Goal: Transaction & Acquisition: Book appointment/travel/reservation

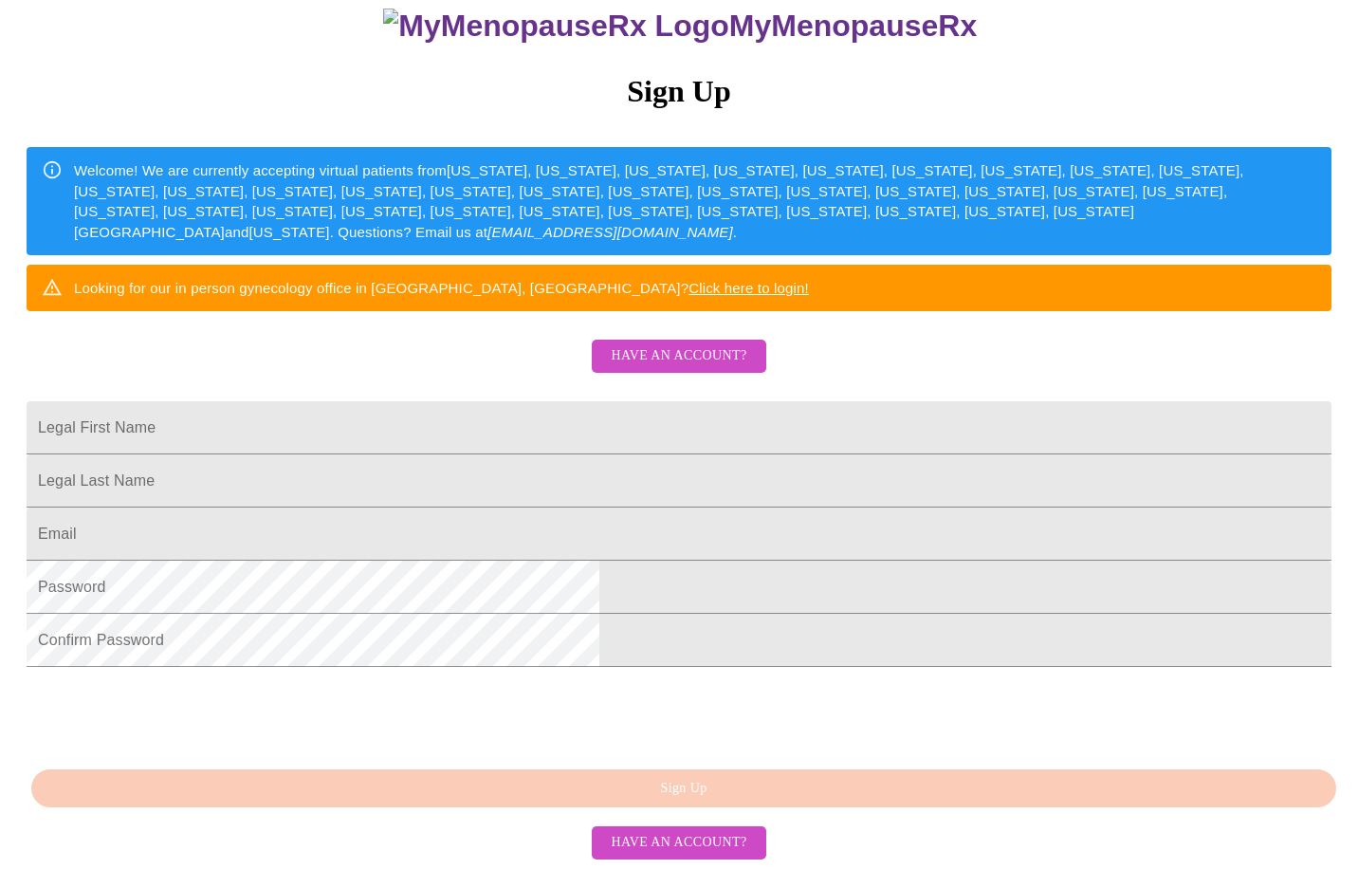
scroll to position [344, 0]
click at [642, 836] on span "Have an account?" at bounding box center [679, 843] width 136 height 24
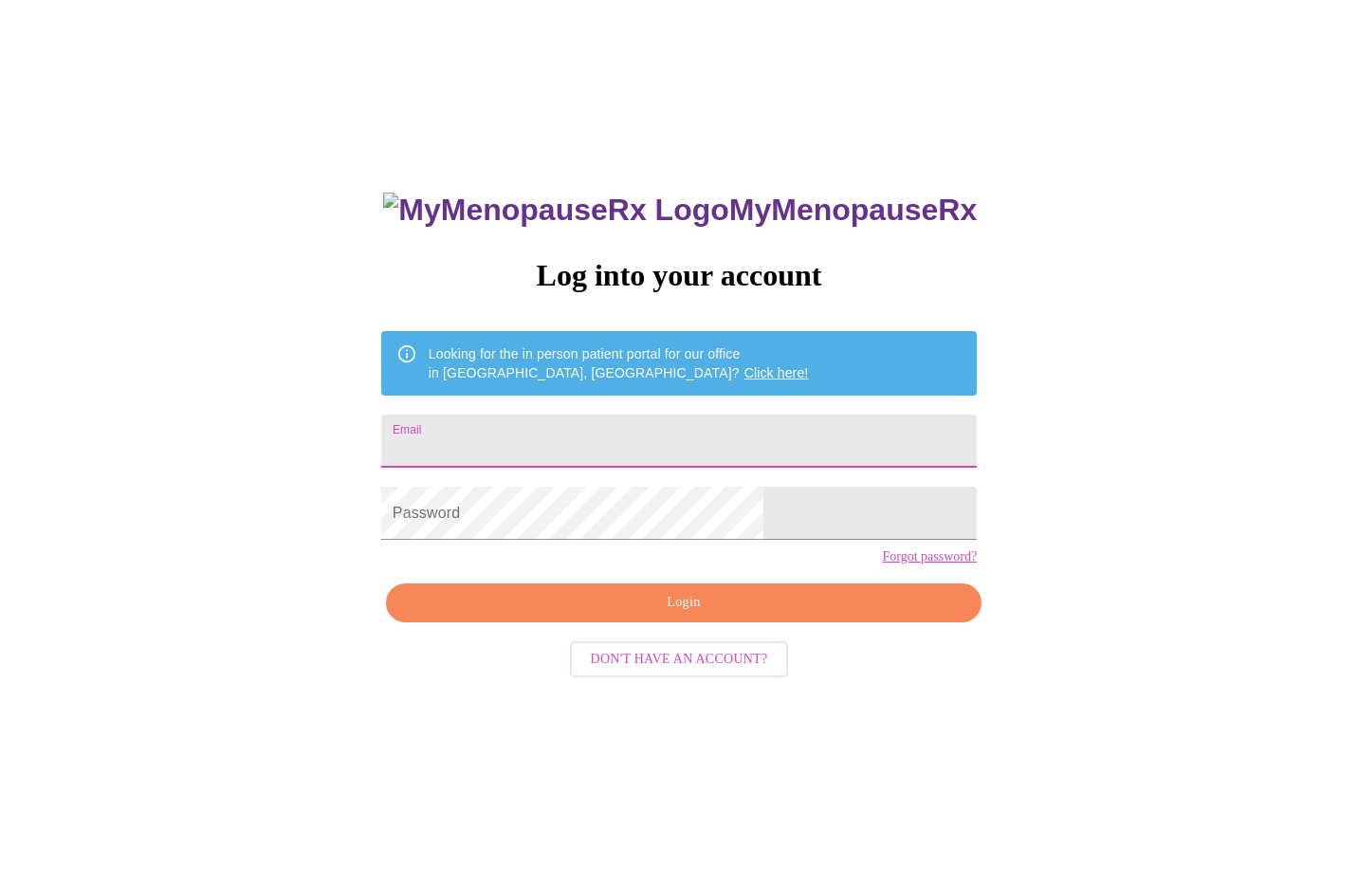
click at [589, 437] on input "Email" at bounding box center [679, 441] width 596 height 53
type input "[EMAIL_ADDRESS][DOMAIN_NAME]"
click at [307, 519] on div "MyMenopauseRx Log into your account Looking for the in person patient portal fo…" at bounding box center [679, 510] width 1343 height 1042
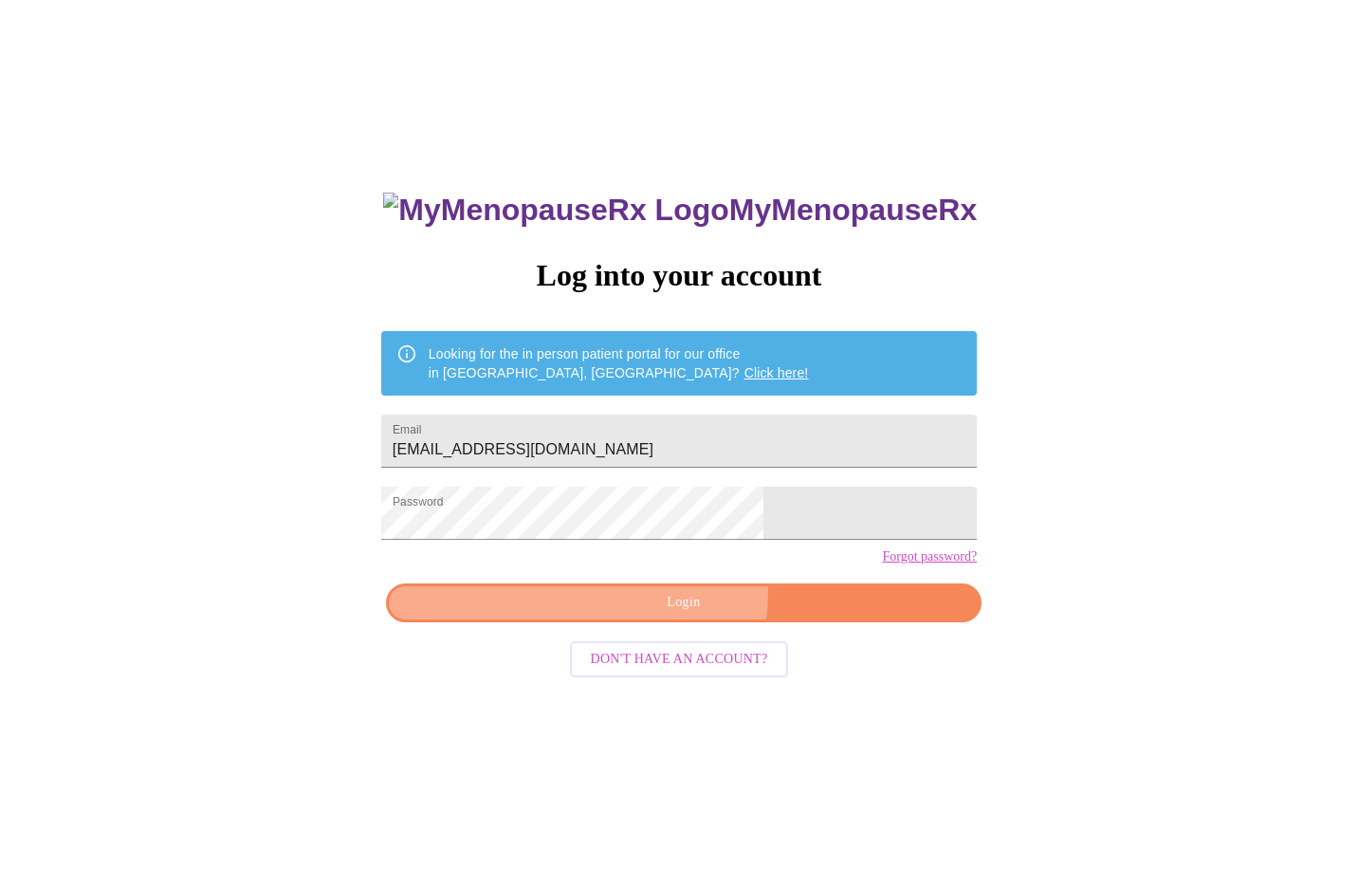
click at [668, 615] on span "Login" at bounding box center [684, 603] width 552 height 24
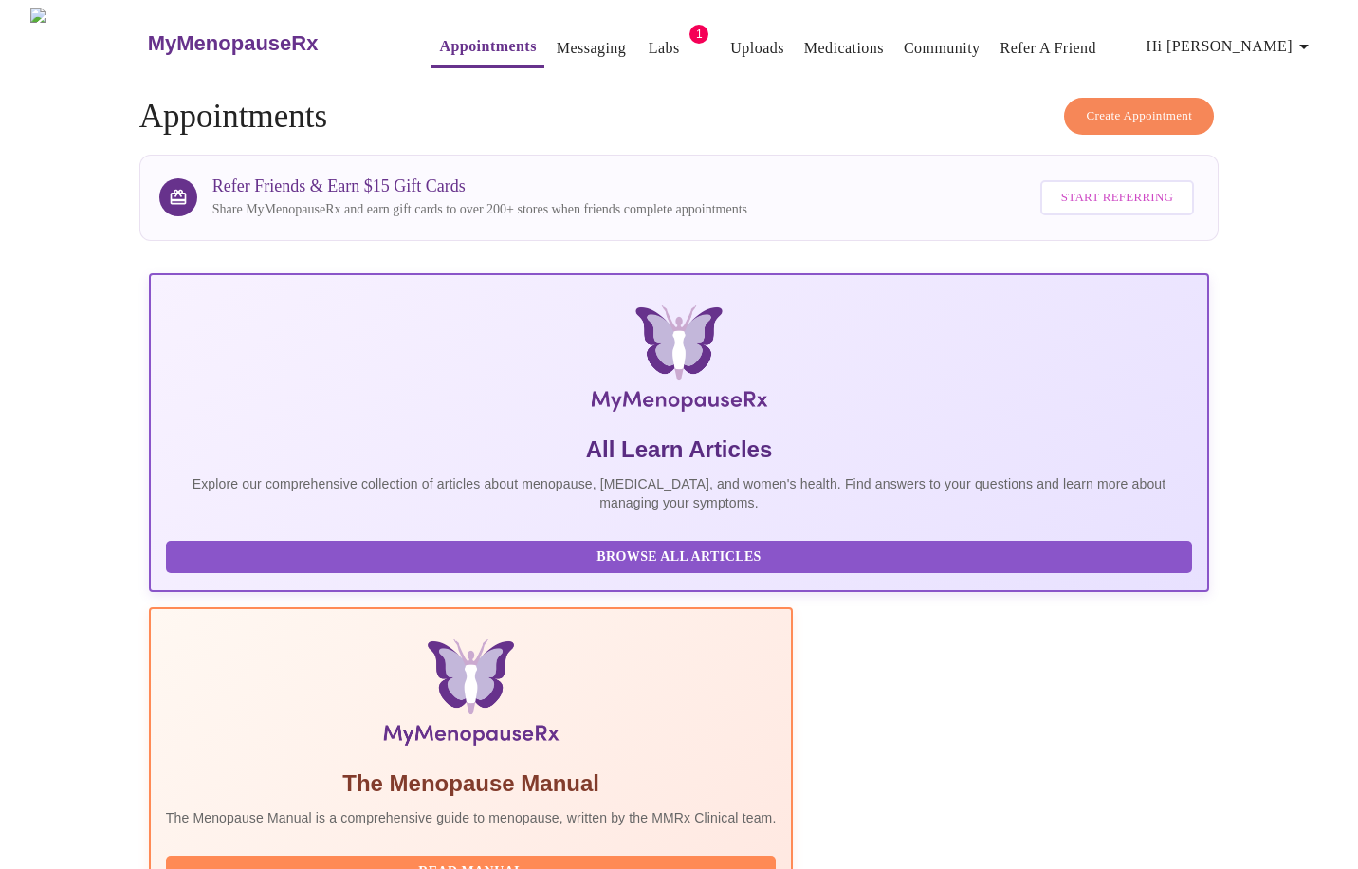
click at [557, 45] on link "Messaging" at bounding box center [591, 48] width 69 height 27
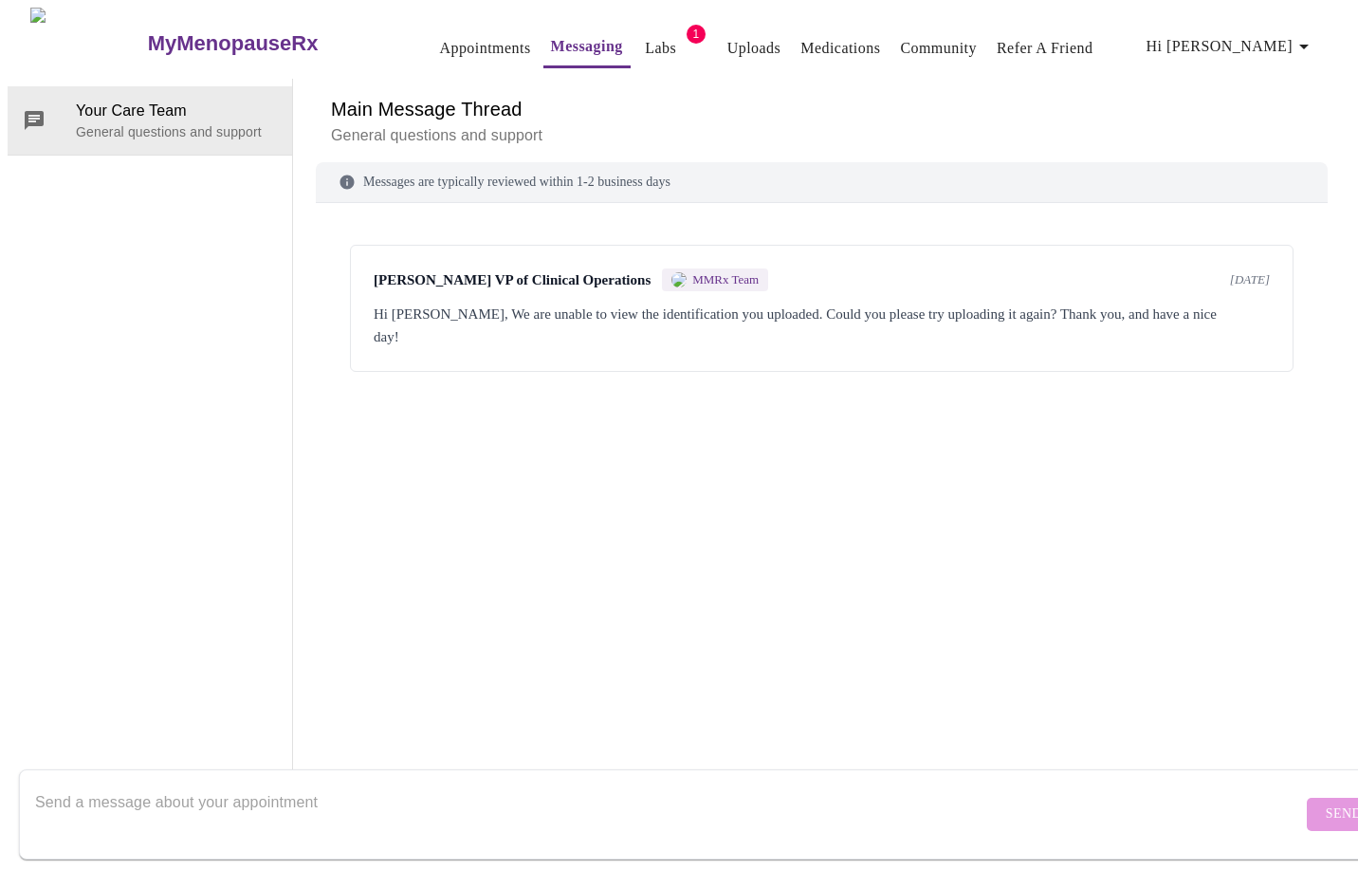
scroll to position [71, 0]
drag, startPoint x: 210, startPoint y: 817, endPoint x: 201, endPoint y: 801, distance: 18.2
click at [210, 817] on textarea "Send a message about your appointment" at bounding box center [668, 813] width 1267 height 61
type textarea "I wanted to let"
click at [617, 610] on div "[PERSON_NAME] VP of Clinical Operations MMRx Team [DATE] Hi [PERSON_NAME], We a…" at bounding box center [822, 472] width 1012 height 492
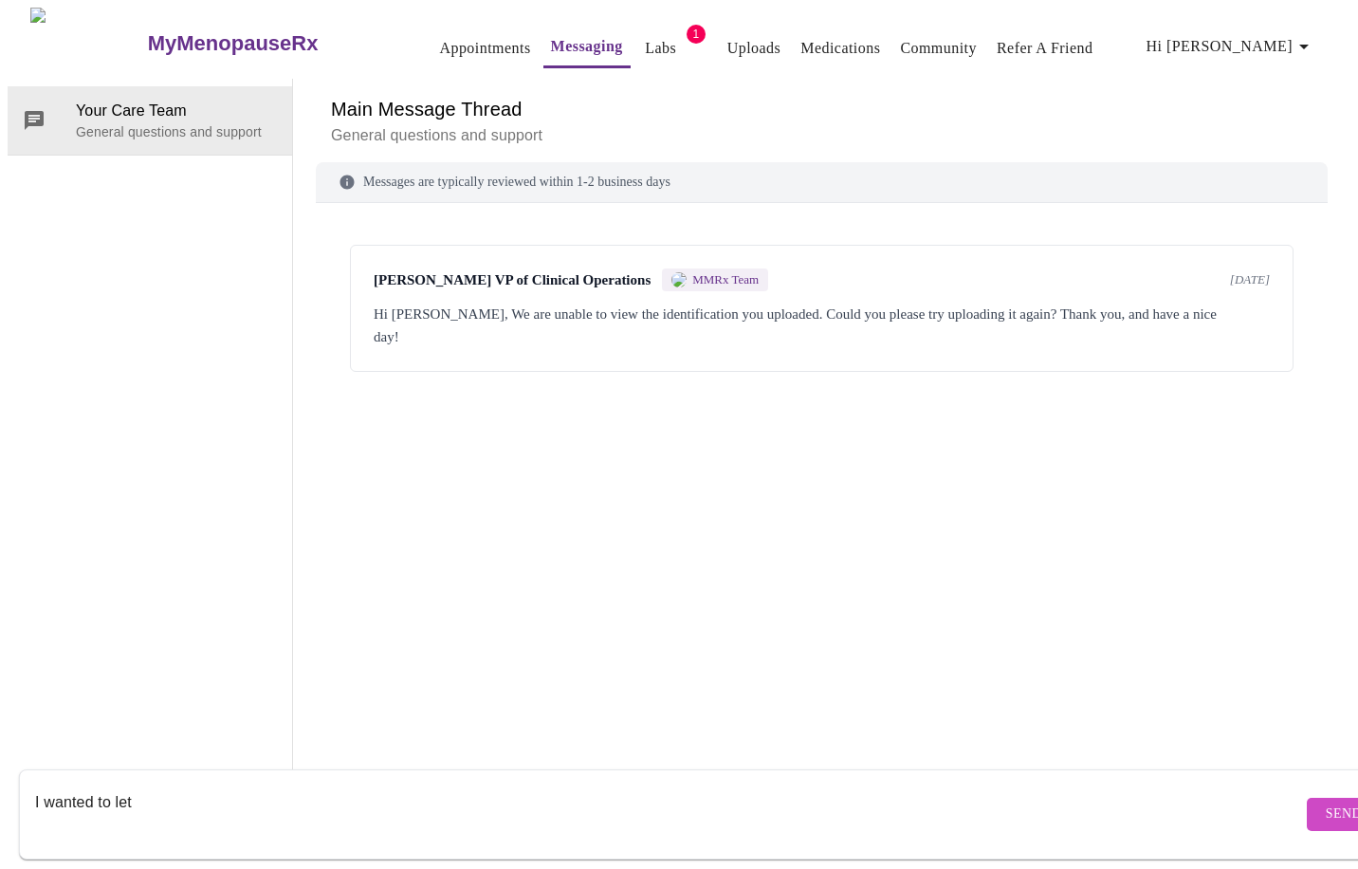
scroll to position [0, 0]
click at [477, 43] on link "Appointments" at bounding box center [484, 48] width 91 height 27
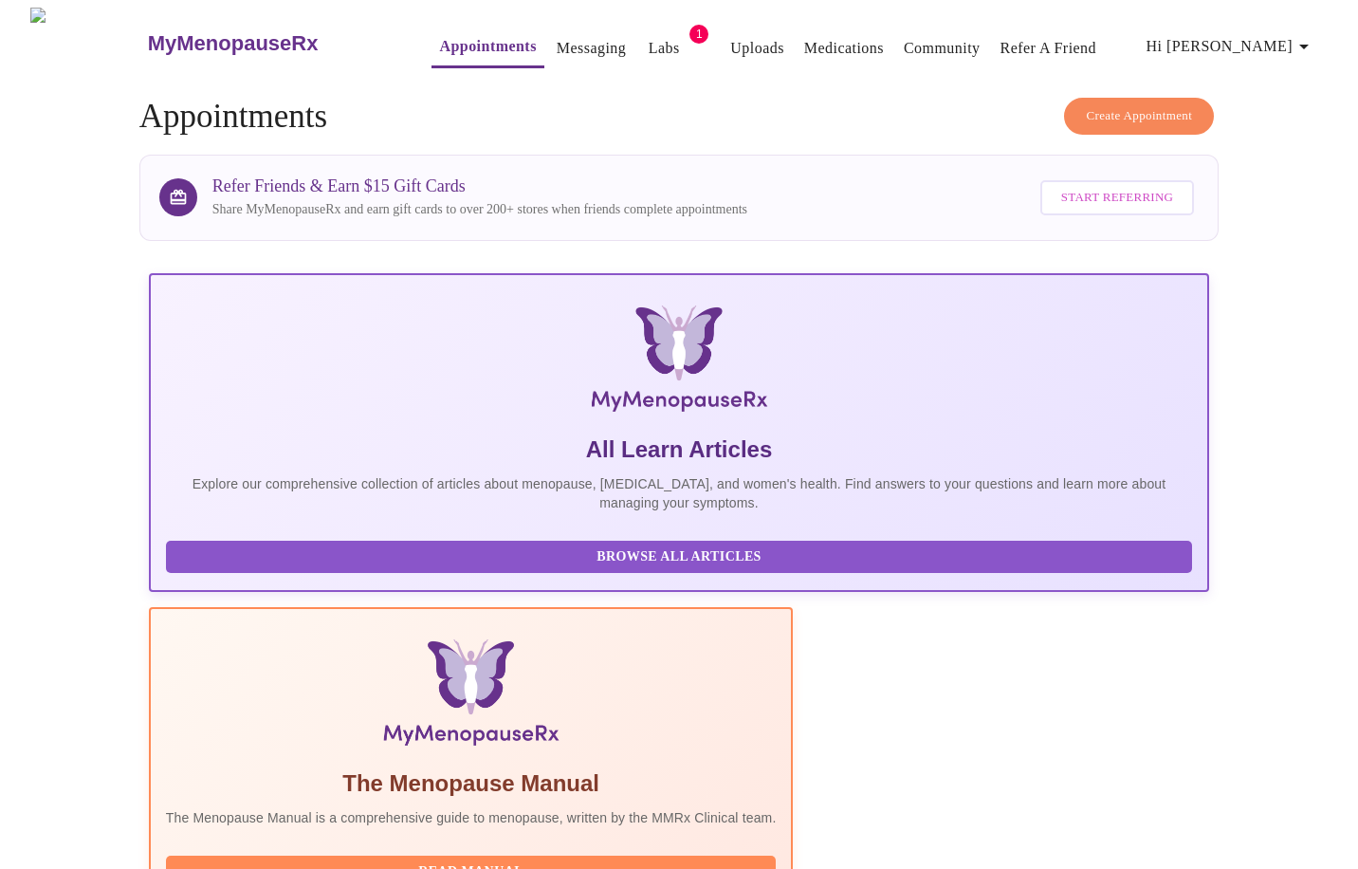
click at [566, 37] on link "Messaging" at bounding box center [591, 48] width 69 height 27
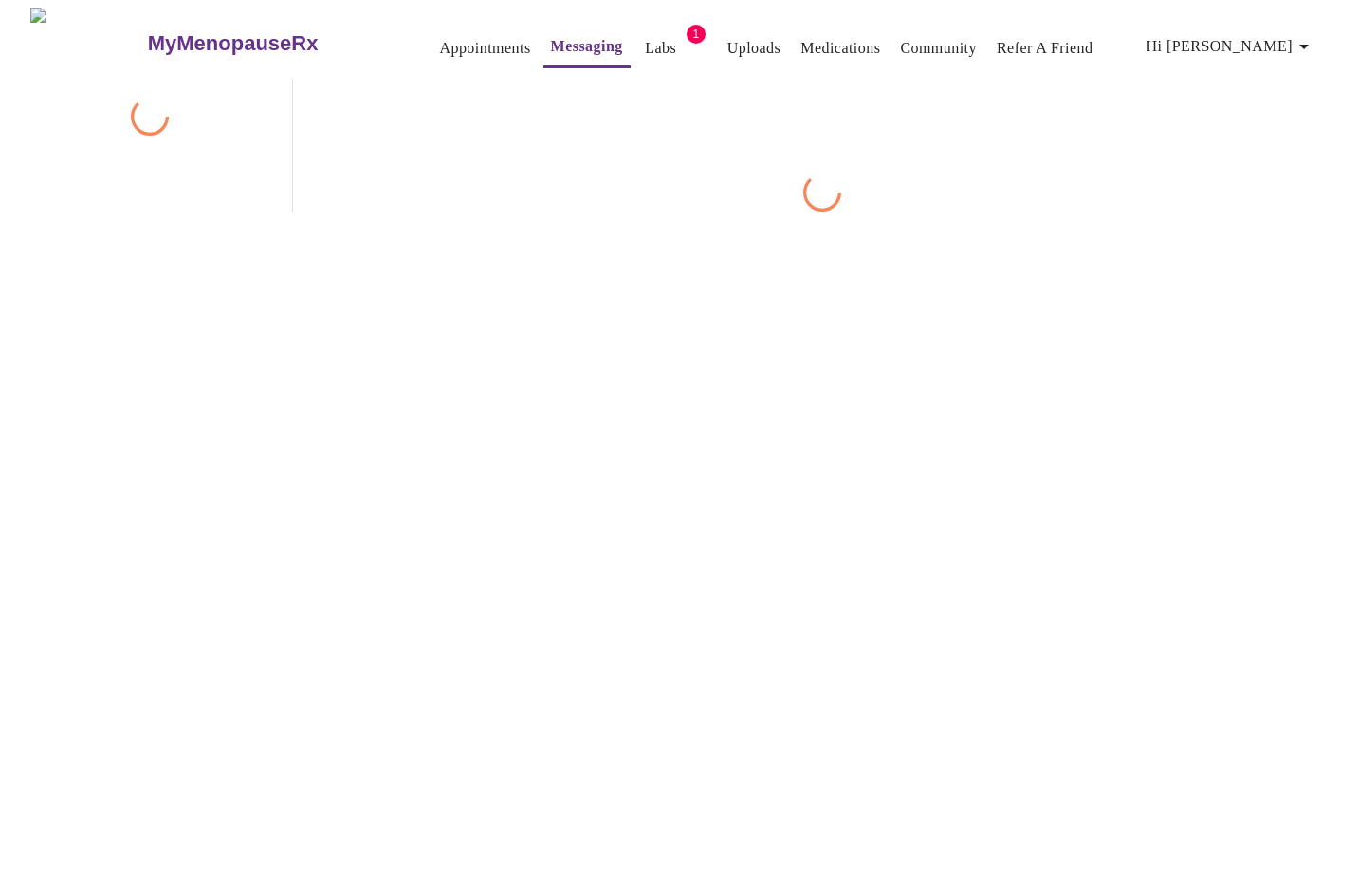
scroll to position [71, 0]
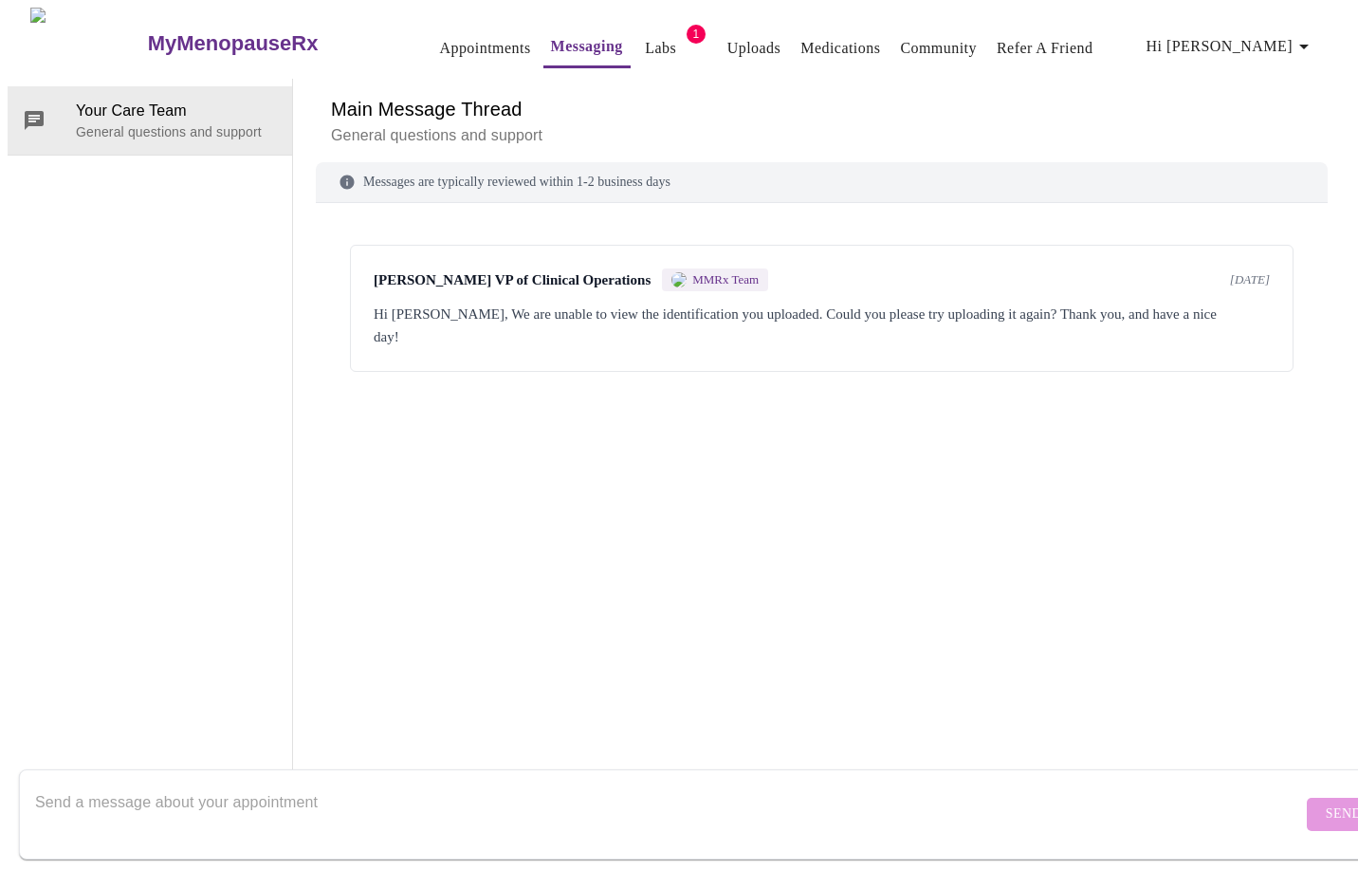
click at [92, 783] on textarea "Send a message about your appointment" at bounding box center [668, 813] width 1267 height 61
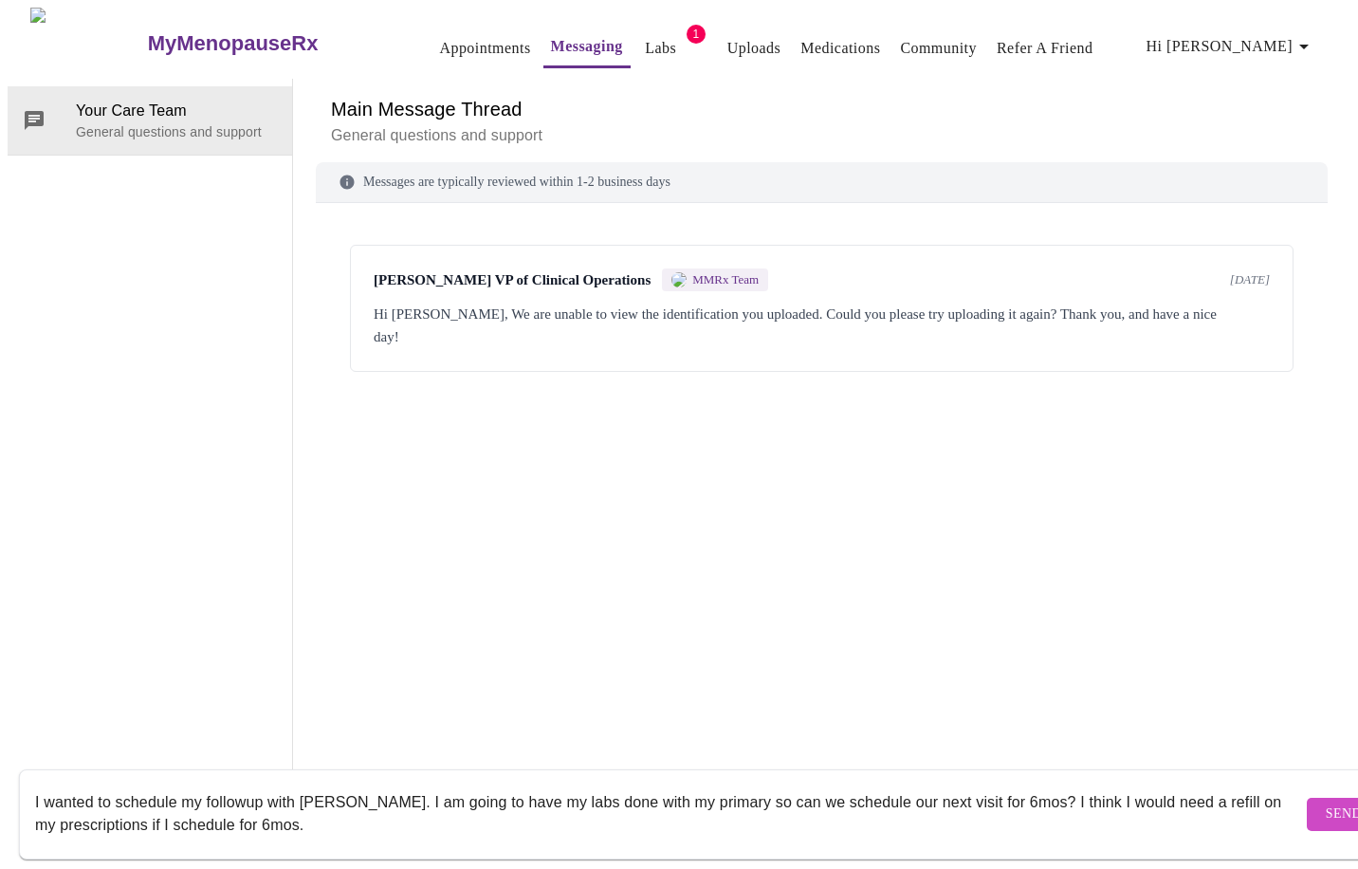
type textarea "I wanted to schedule my followup with [PERSON_NAME]. I am going to have my labs…"
click at [1326, 802] on span "Send" at bounding box center [1344, 814] width 36 height 24
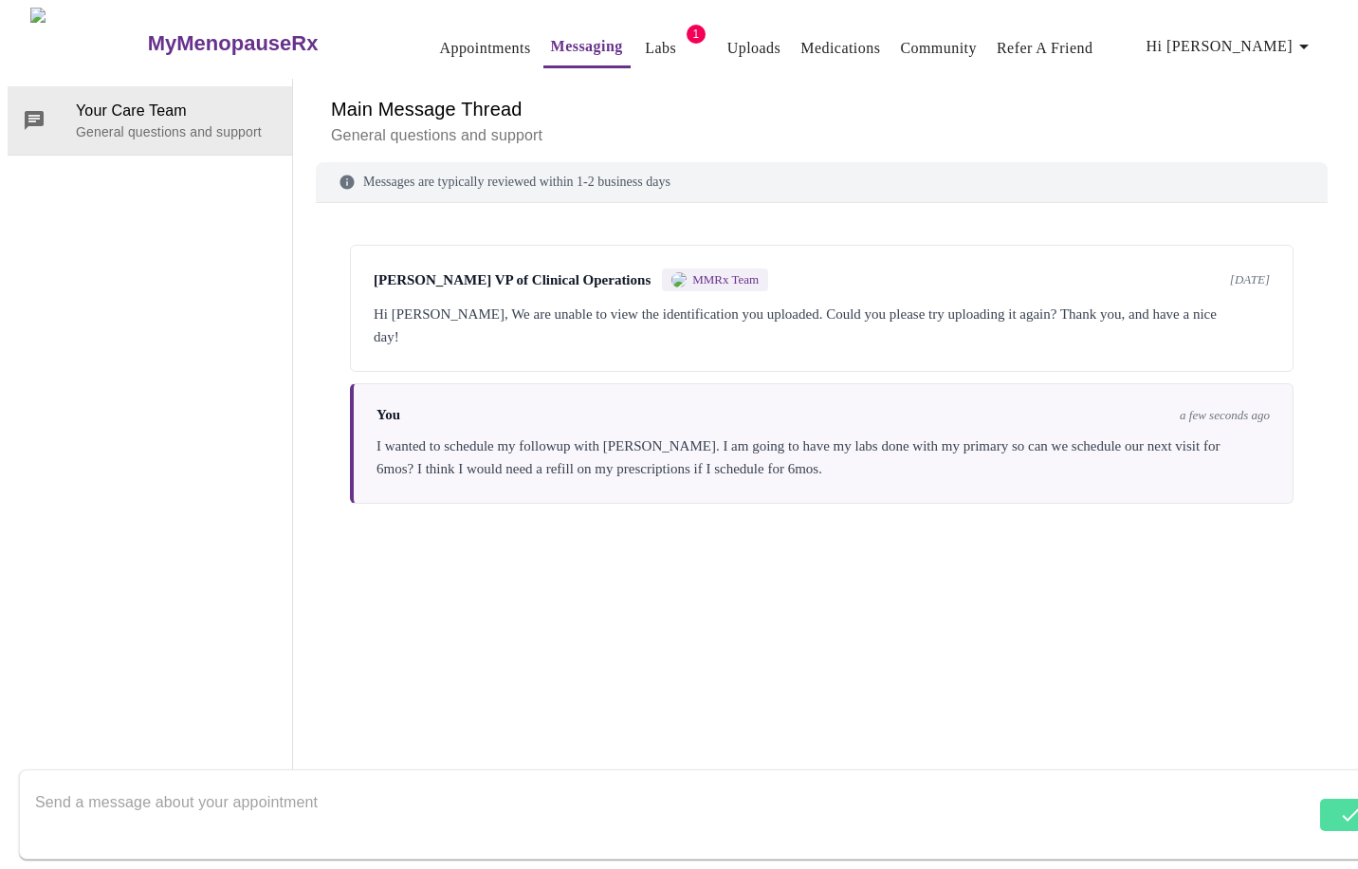
scroll to position [0, 0]
click at [450, 42] on link "Appointments" at bounding box center [484, 48] width 91 height 27
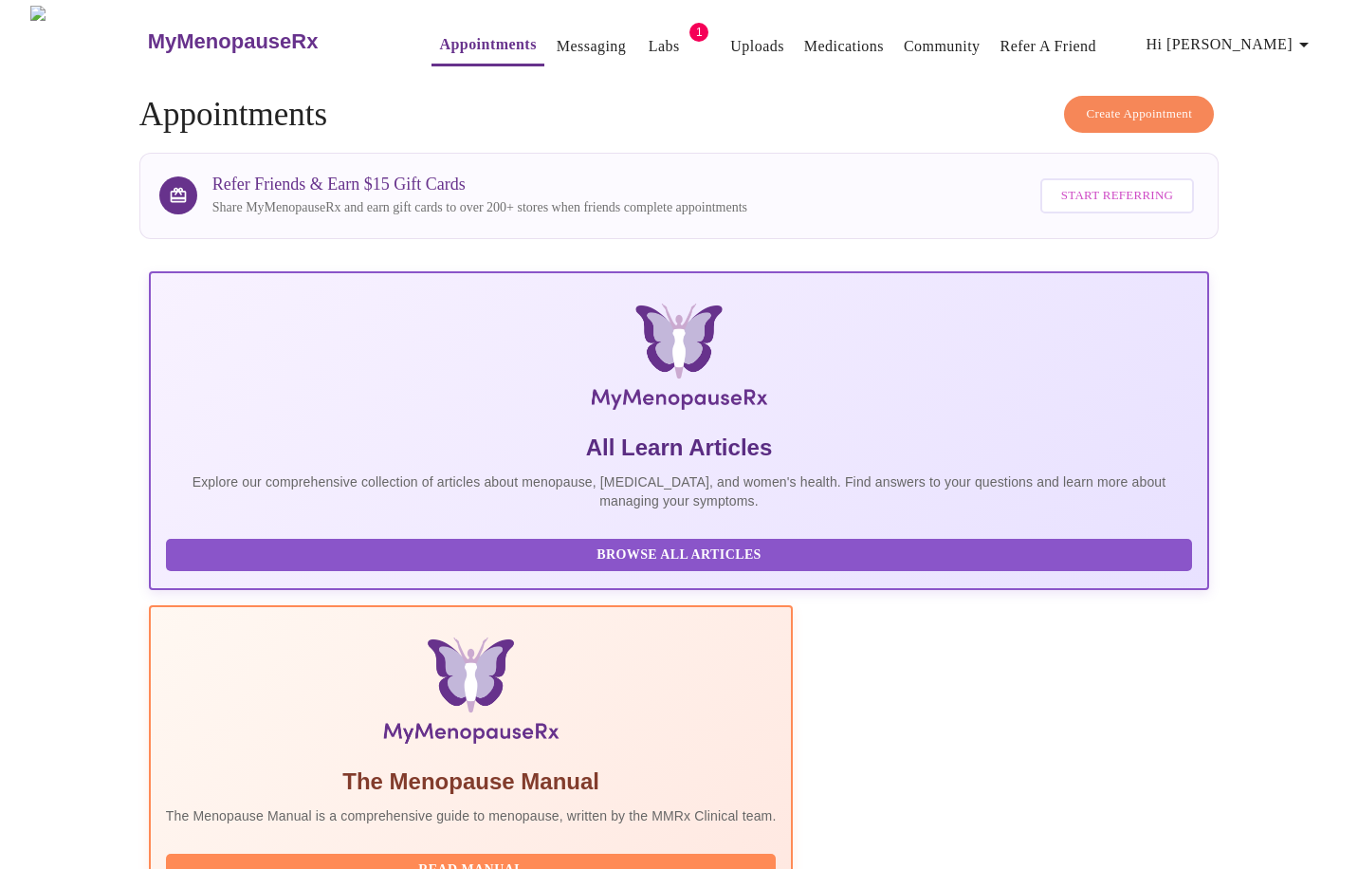
scroll to position [4, 0]
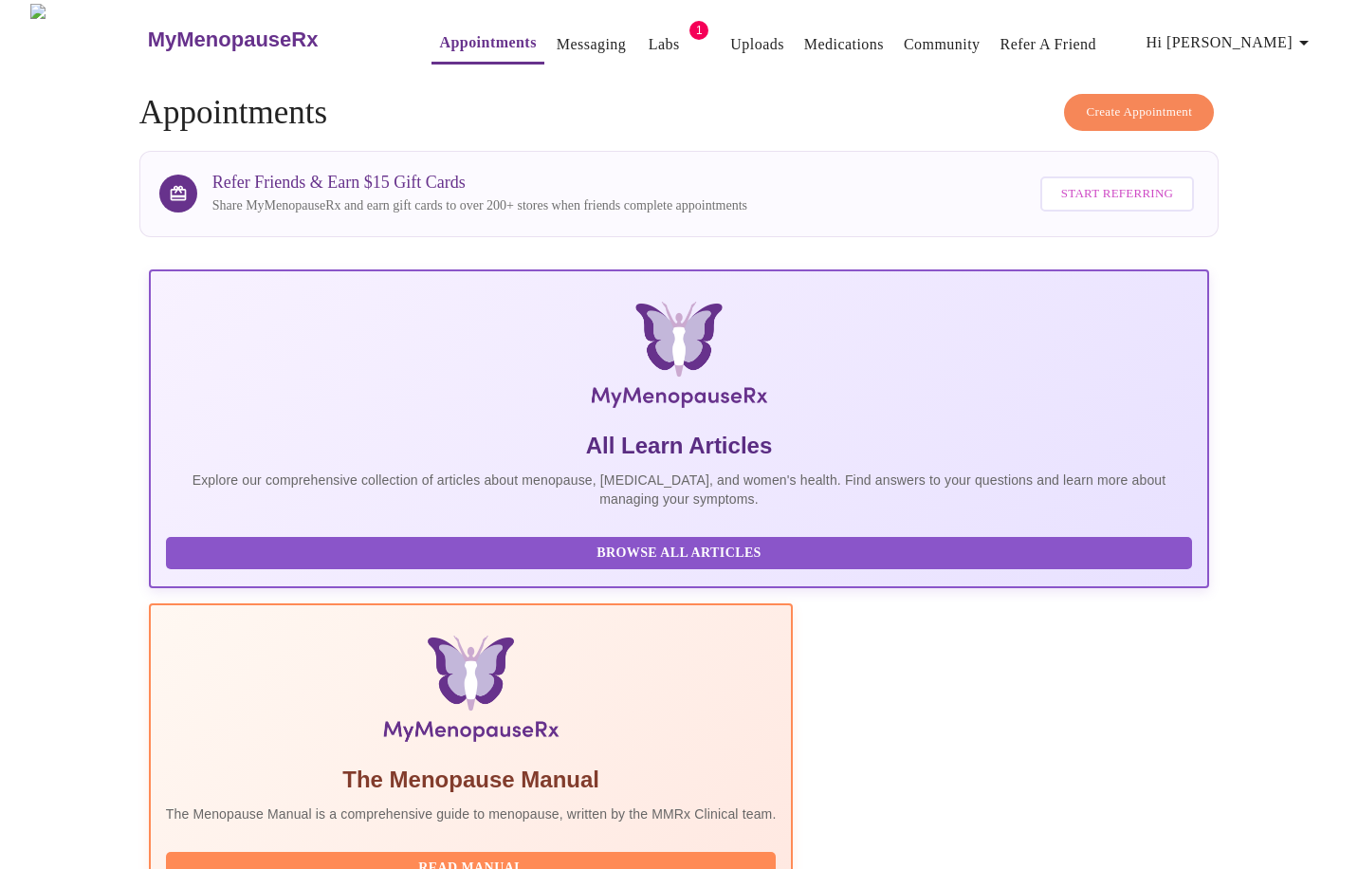
click at [1174, 104] on span "Create Appointment" at bounding box center [1139, 112] width 106 height 22
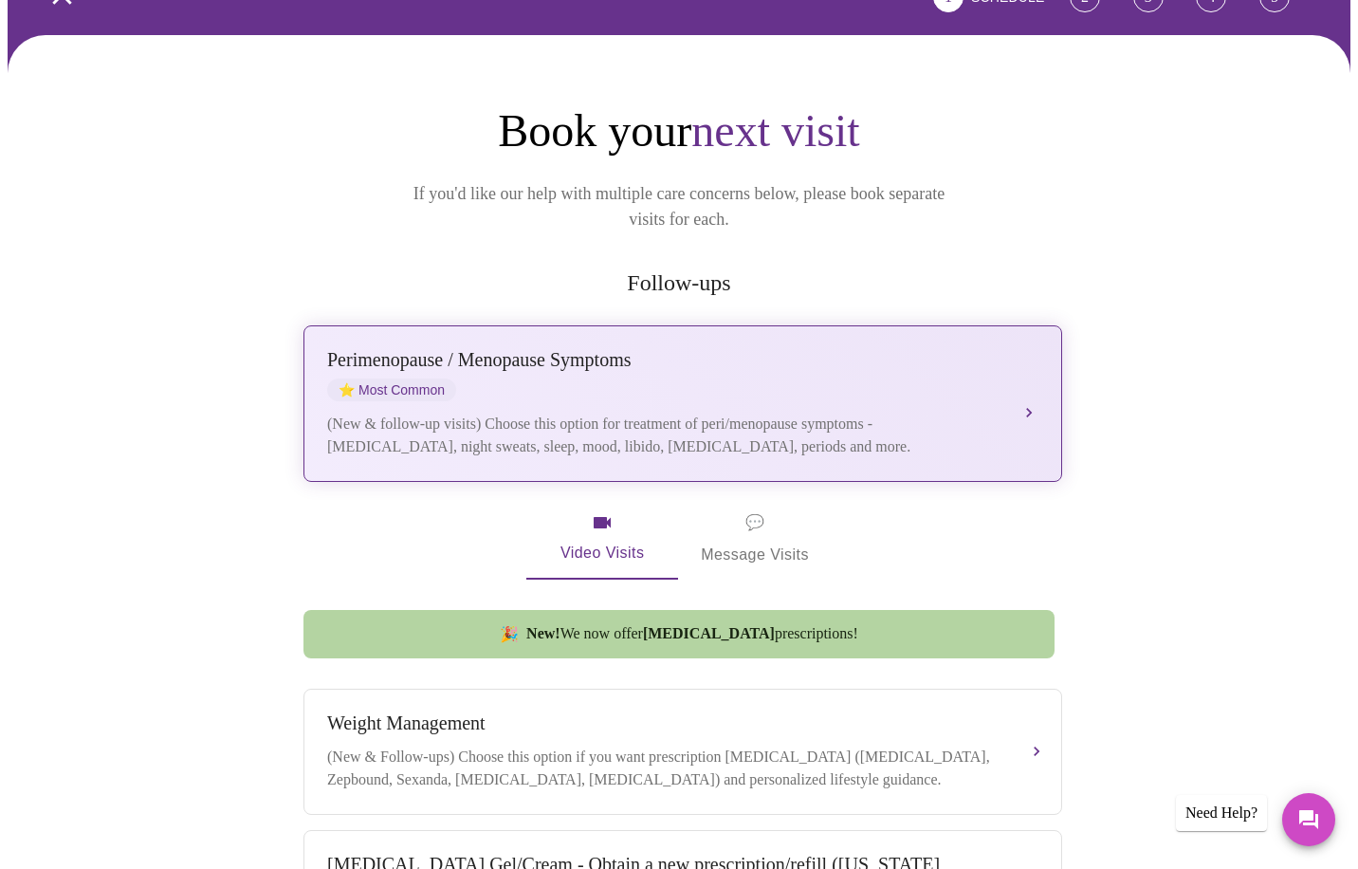
scroll to position [138, 0]
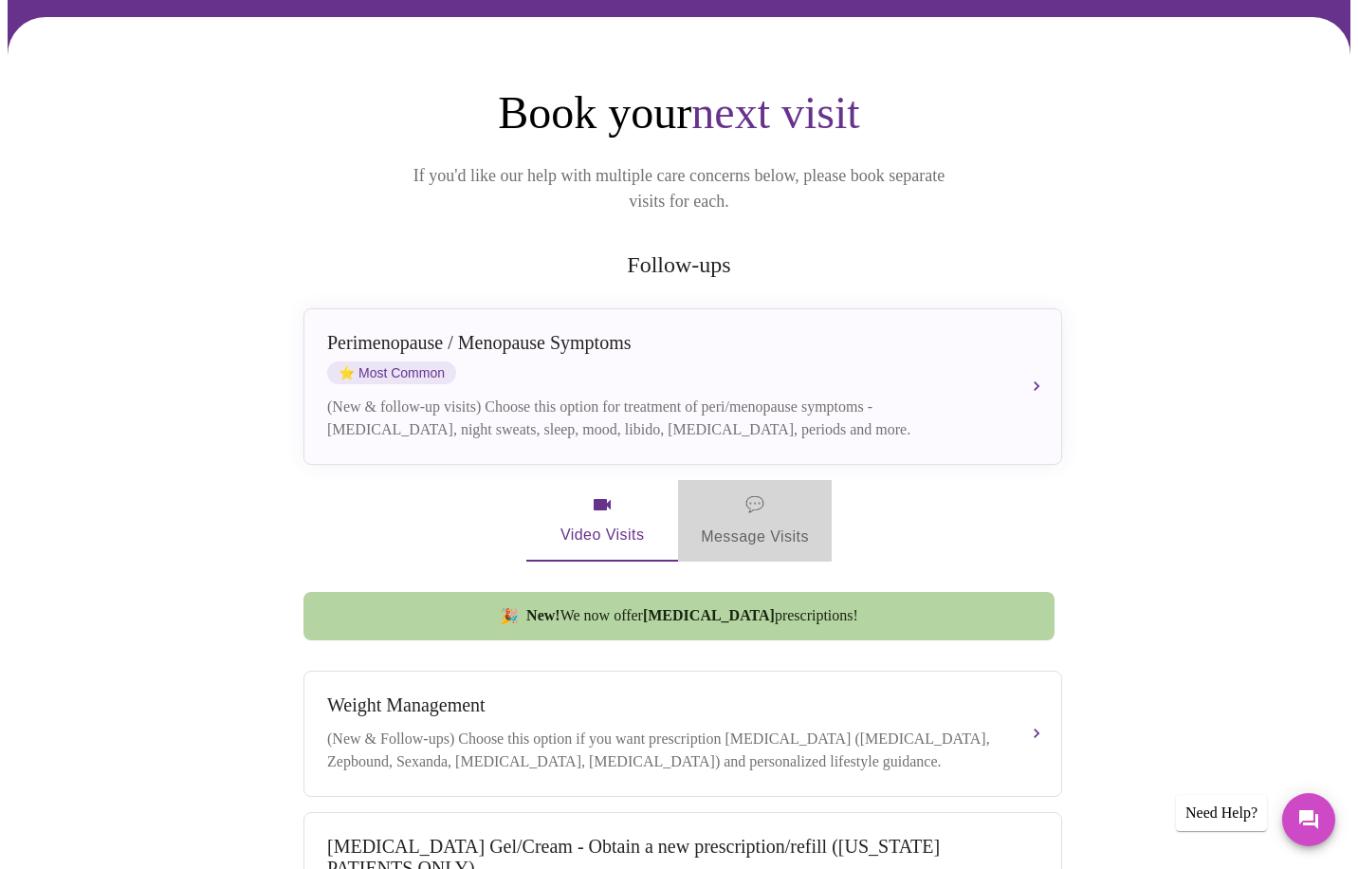
click at [761, 495] on span "💬 Message Visits" at bounding box center [755, 520] width 108 height 59
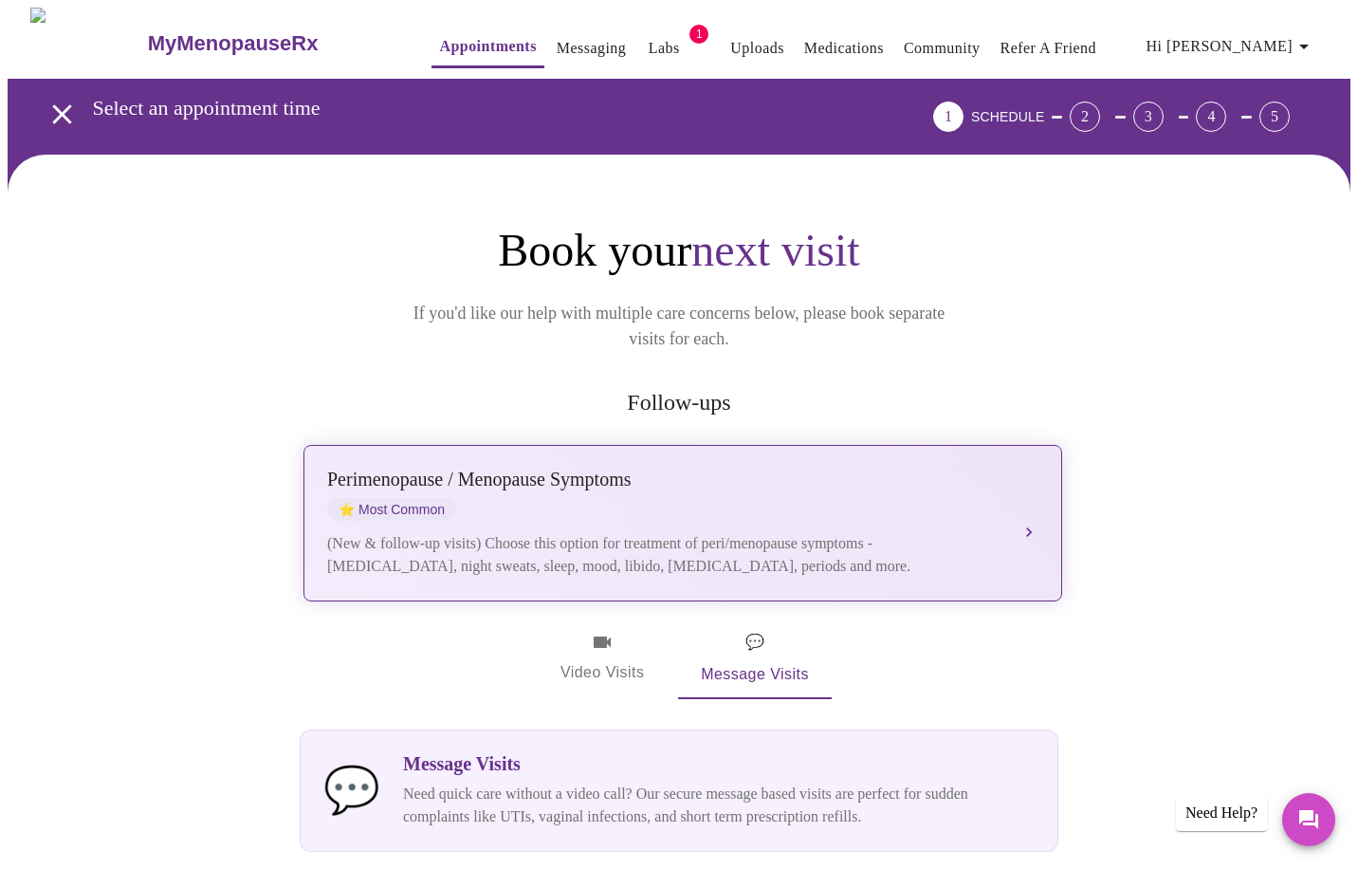
scroll to position [0, 0]
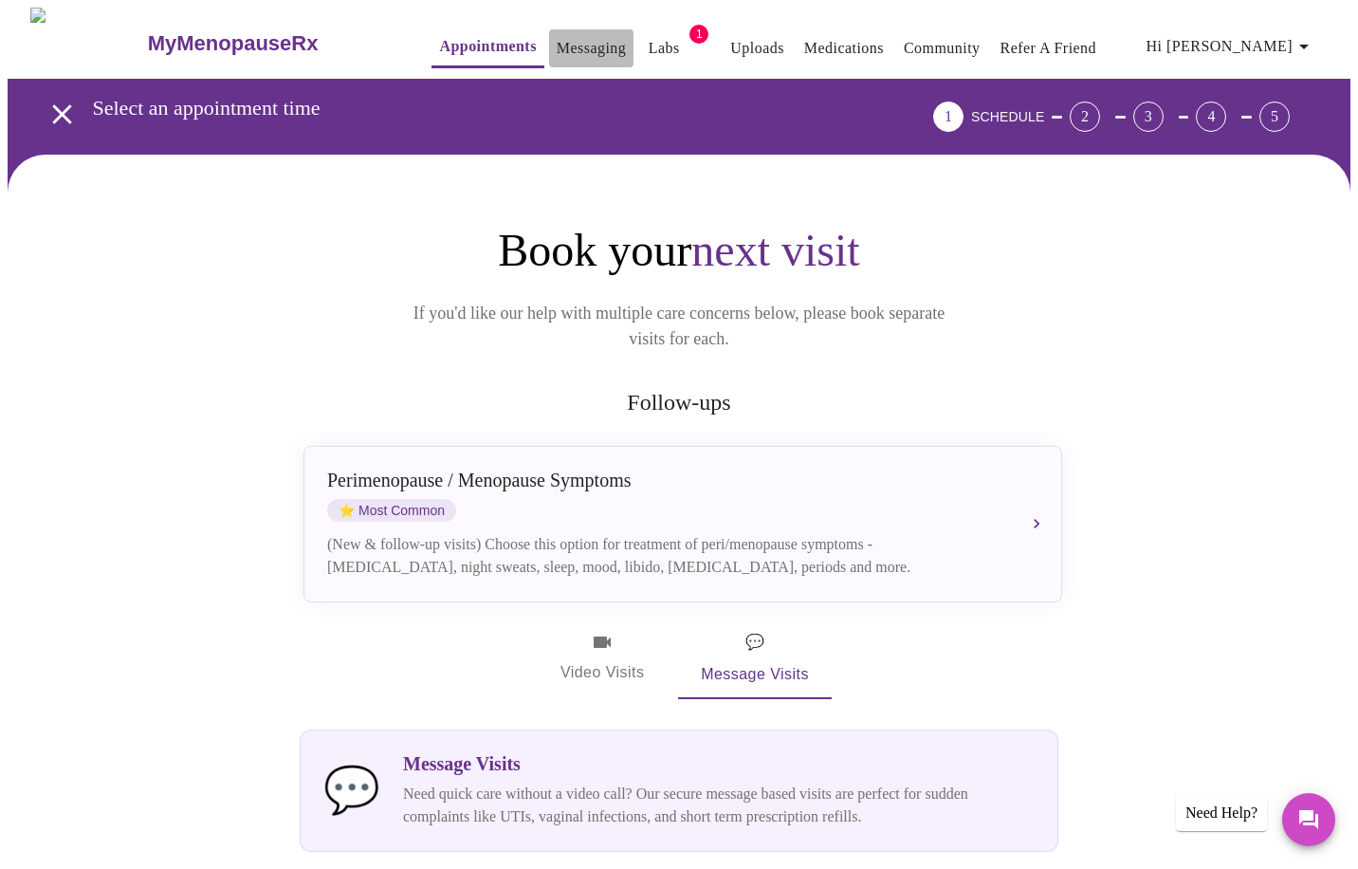
click at [557, 44] on link "Messaging" at bounding box center [591, 48] width 69 height 27
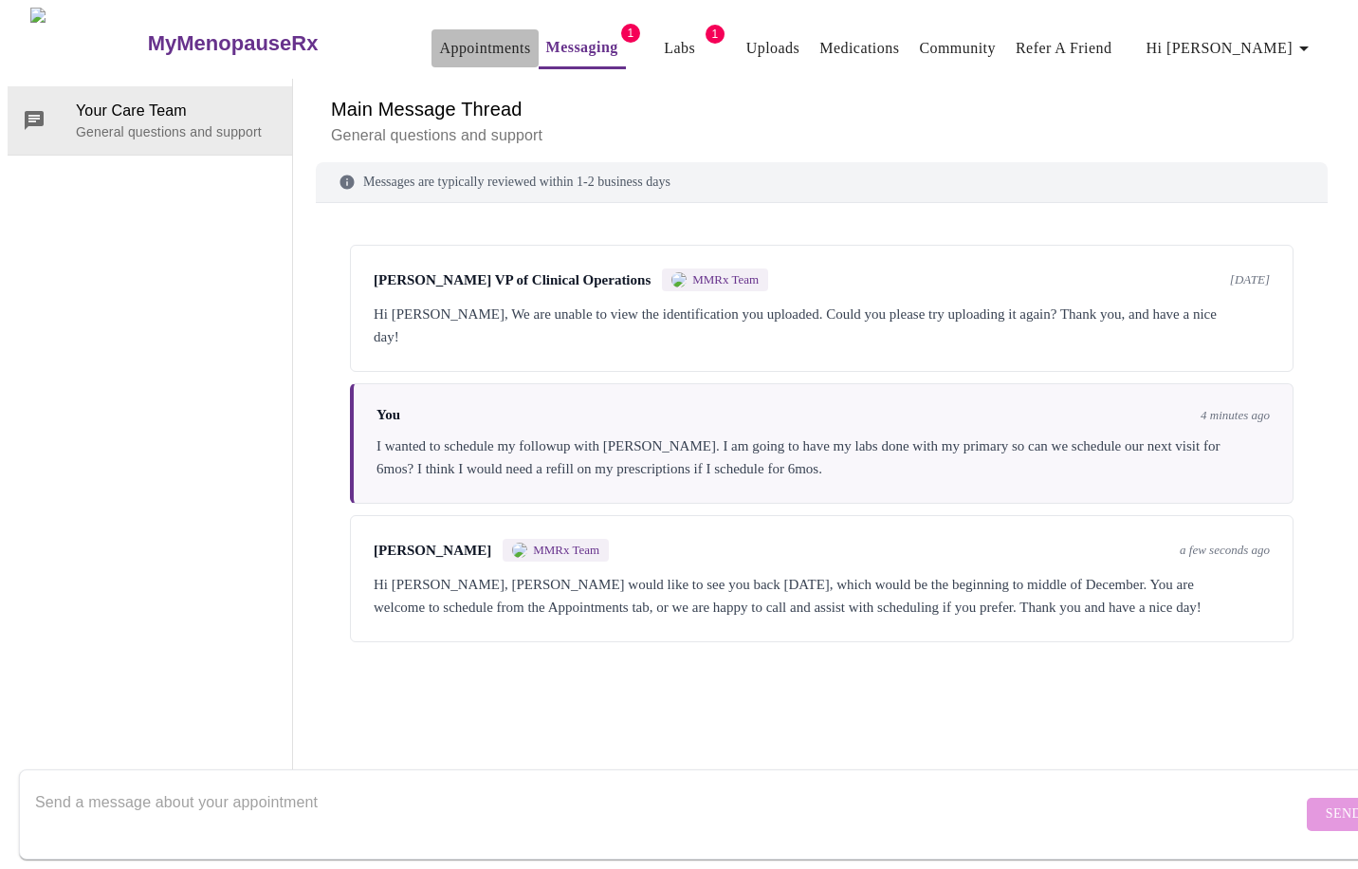
click at [439, 50] on link "Appointments" at bounding box center [484, 48] width 91 height 27
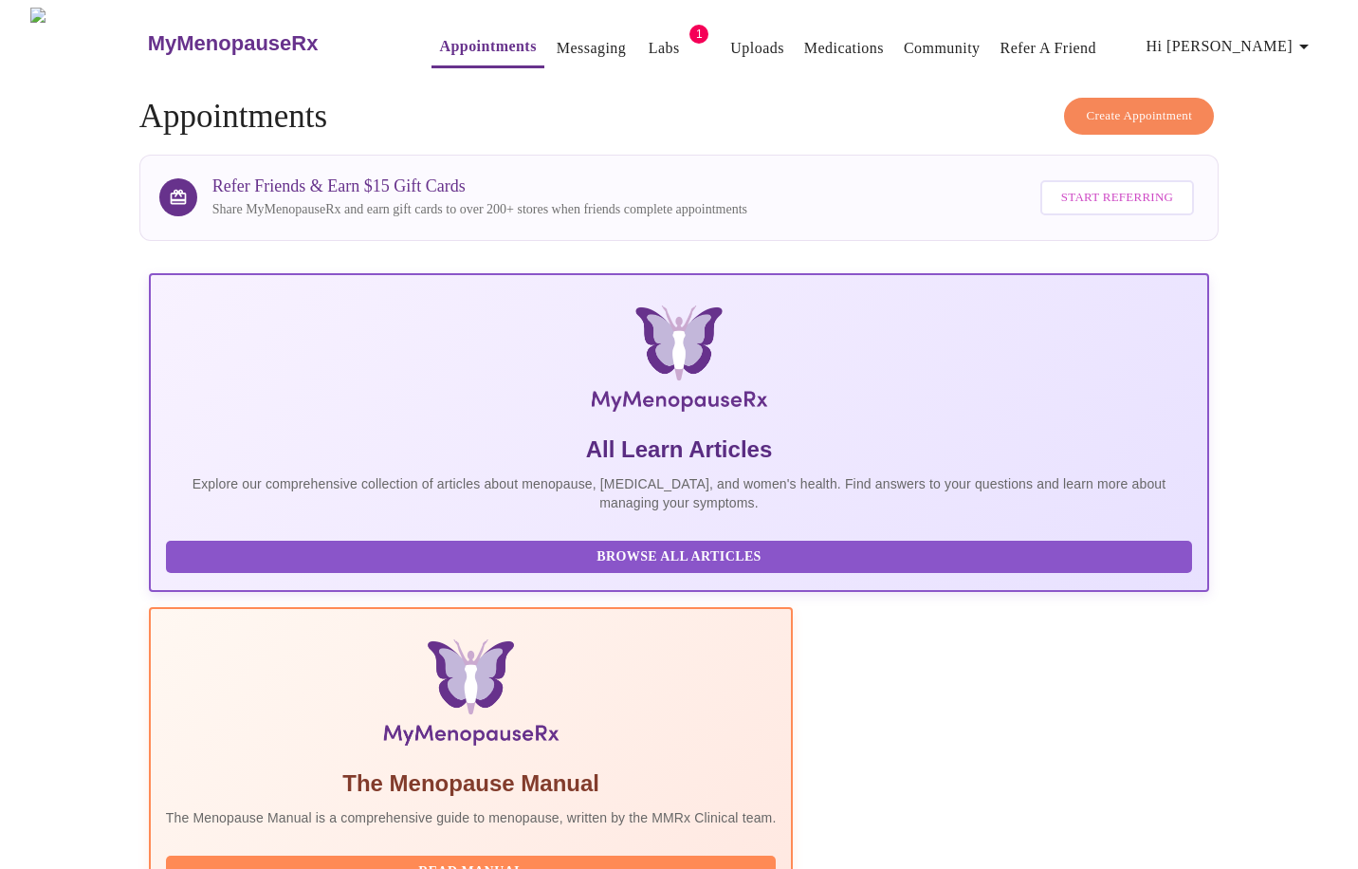
click at [1093, 111] on span "Create Appointment" at bounding box center [1139, 116] width 106 height 22
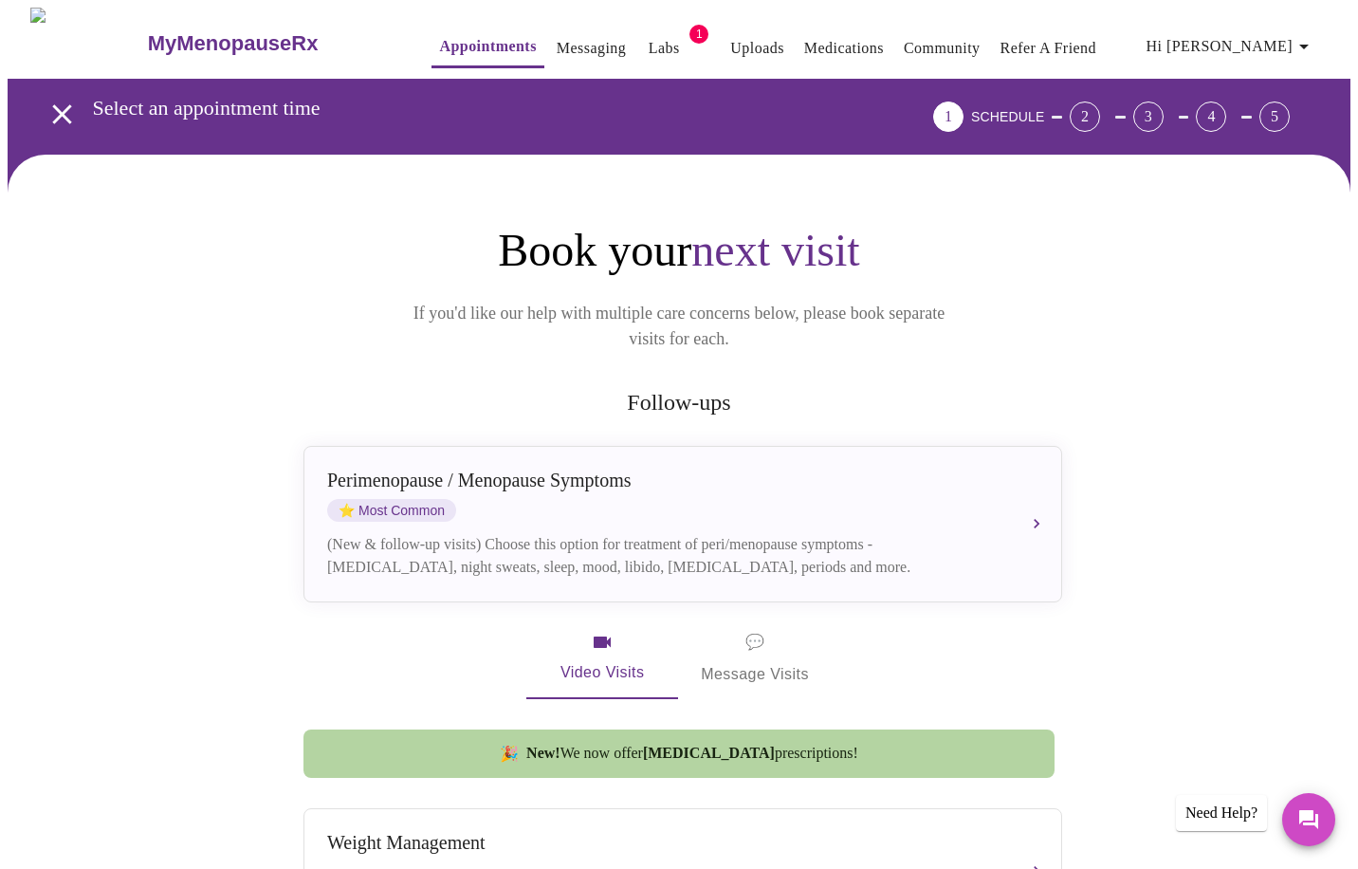
drag, startPoint x: 527, startPoint y: 517, endPoint x: 1206, endPoint y: 445, distance: 682.0
click at [527, 533] on div "(New & follow-up visits) Choose this option for treatment of peri/menopause sym…" at bounding box center [663, 556] width 673 height 46
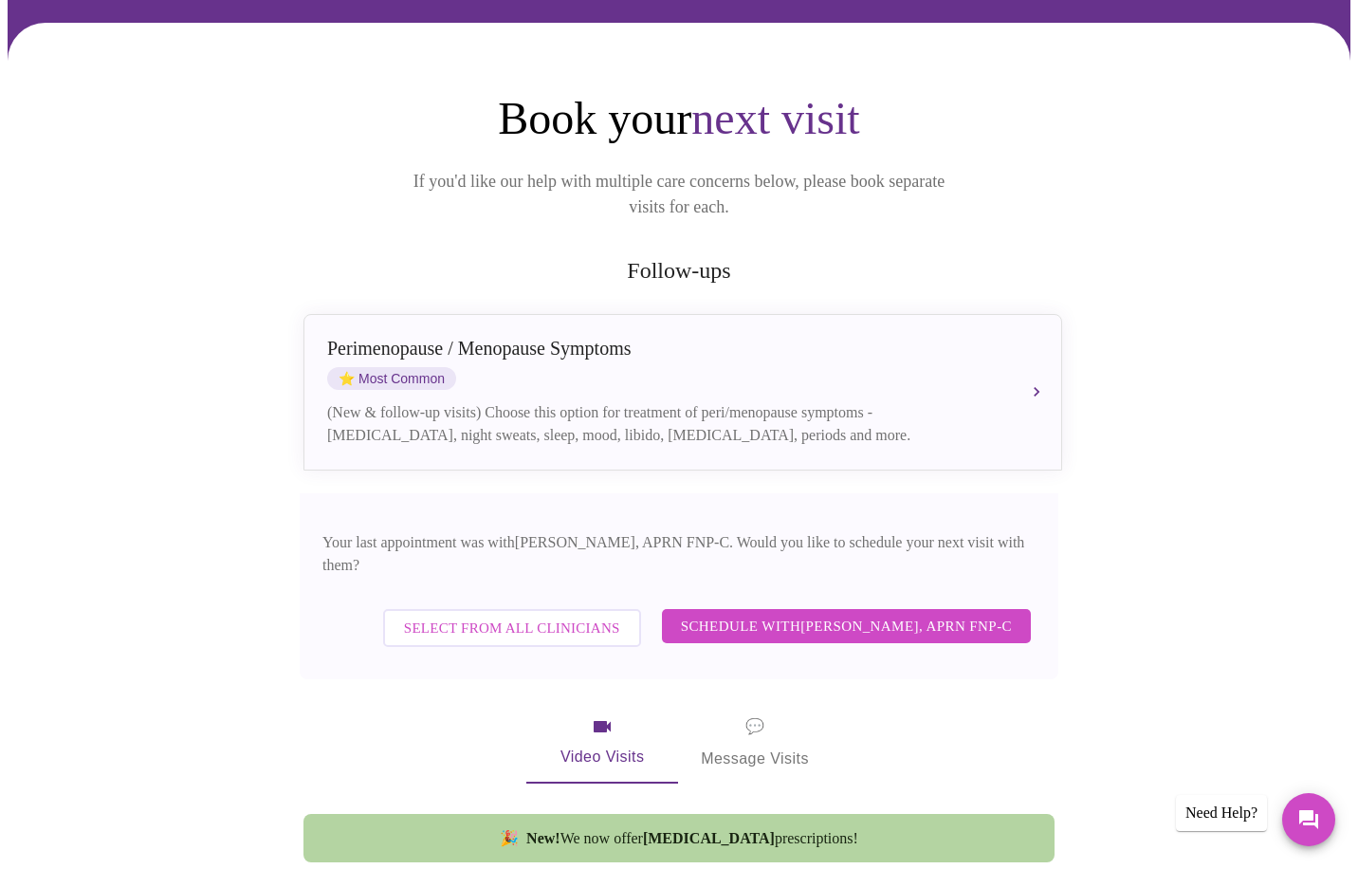
scroll to position [136, 0]
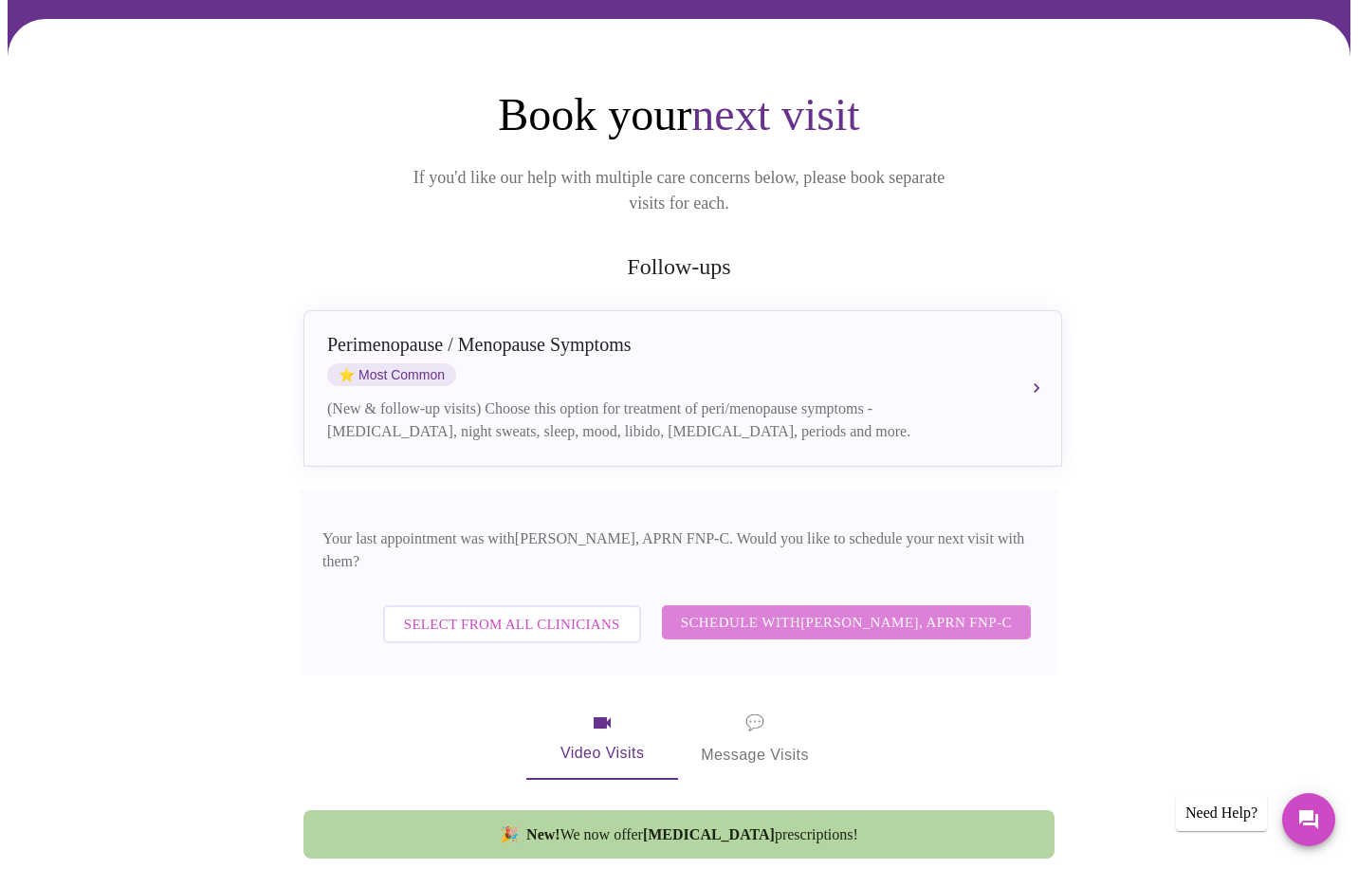
click at [900, 610] on span "Schedule with [PERSON_NAME], APRN FNP-C" at bounding box center [846, 622] width 331 height 25
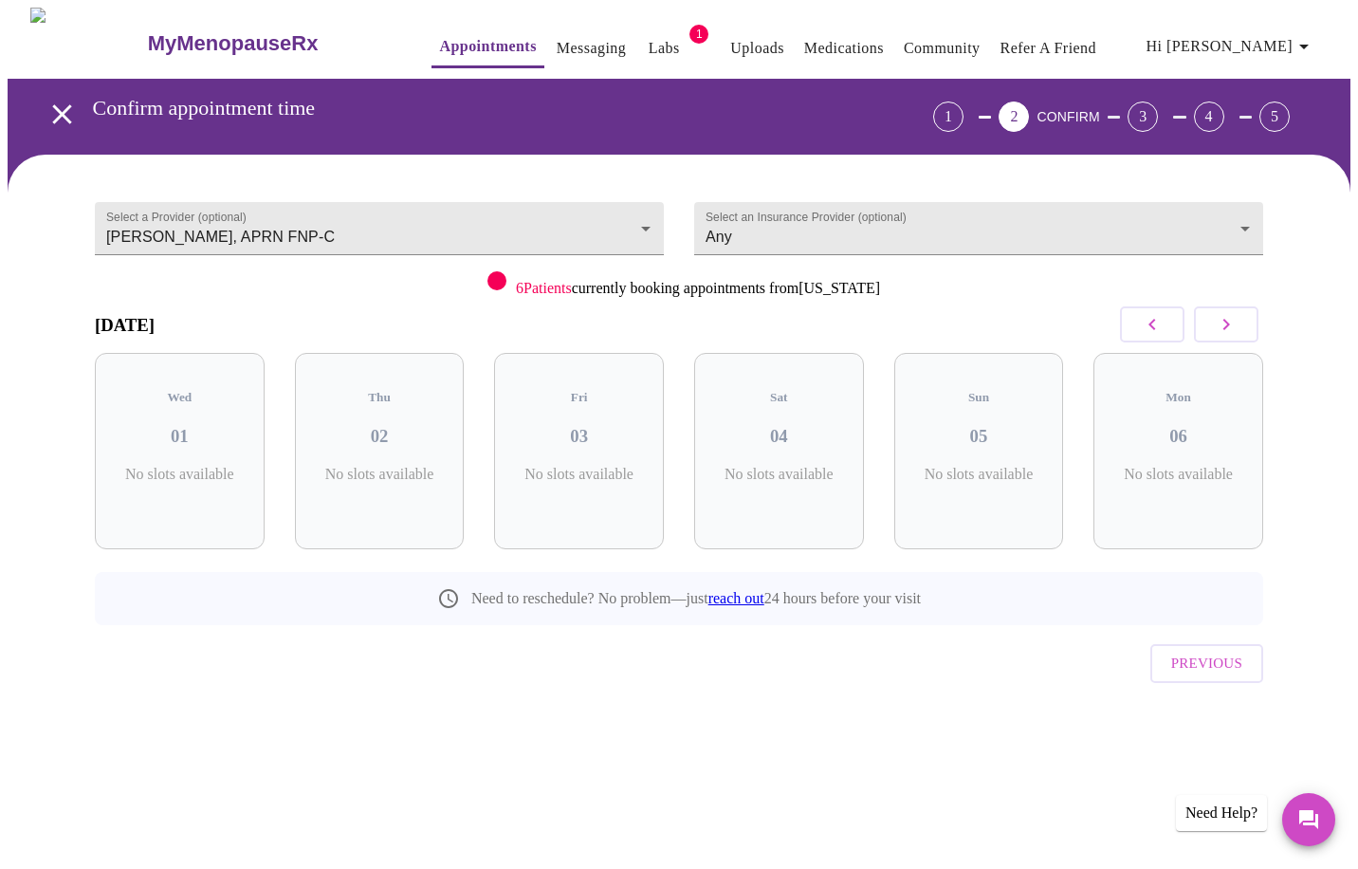
scroll to position [0, 0]
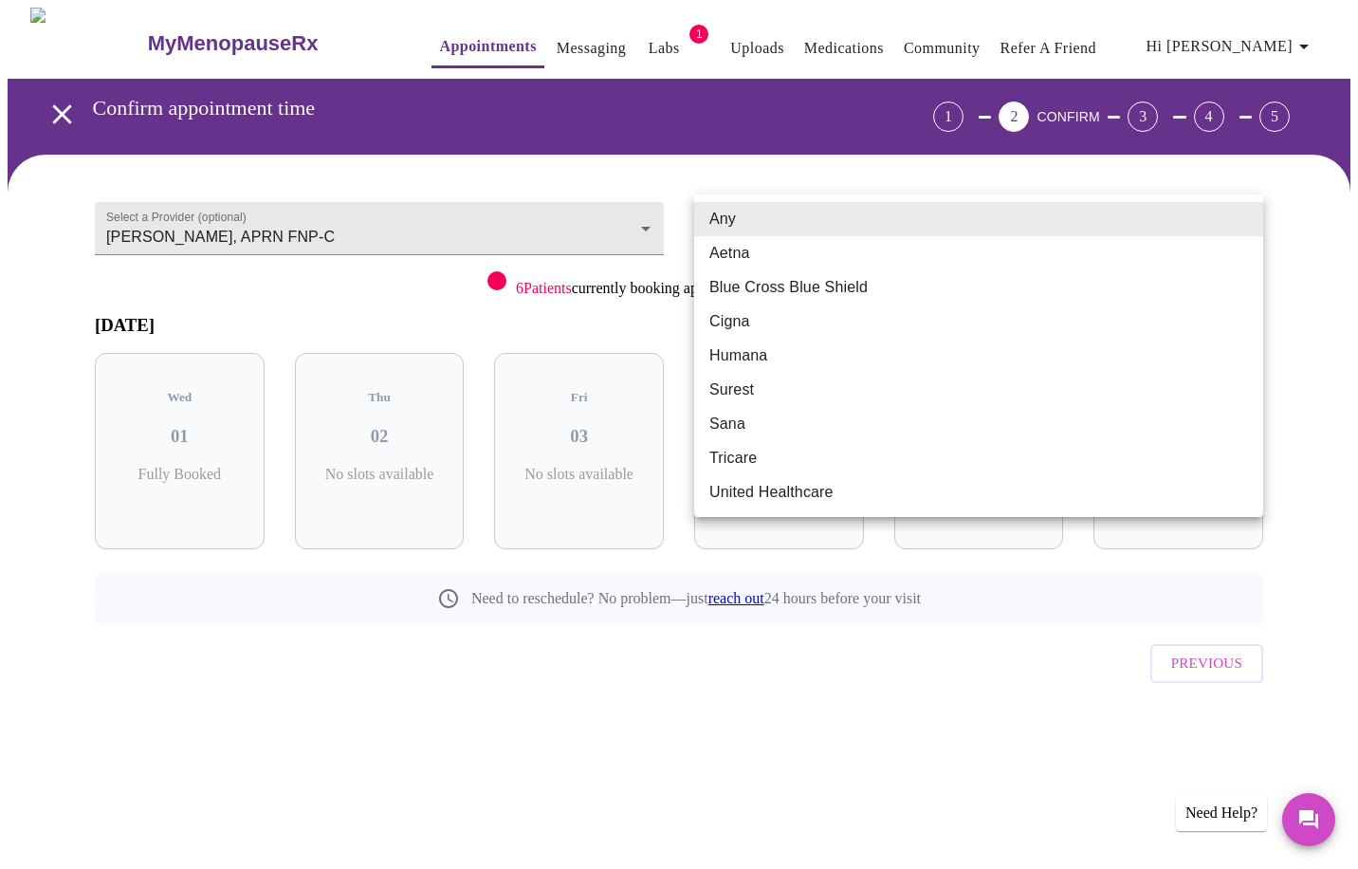
click at [933, 228] on body "MyMenopauseRx Appointments Messaging Labs 1 Uploads Medications Community Refer…" at bounding box center [679, 393] width 1343 height 770
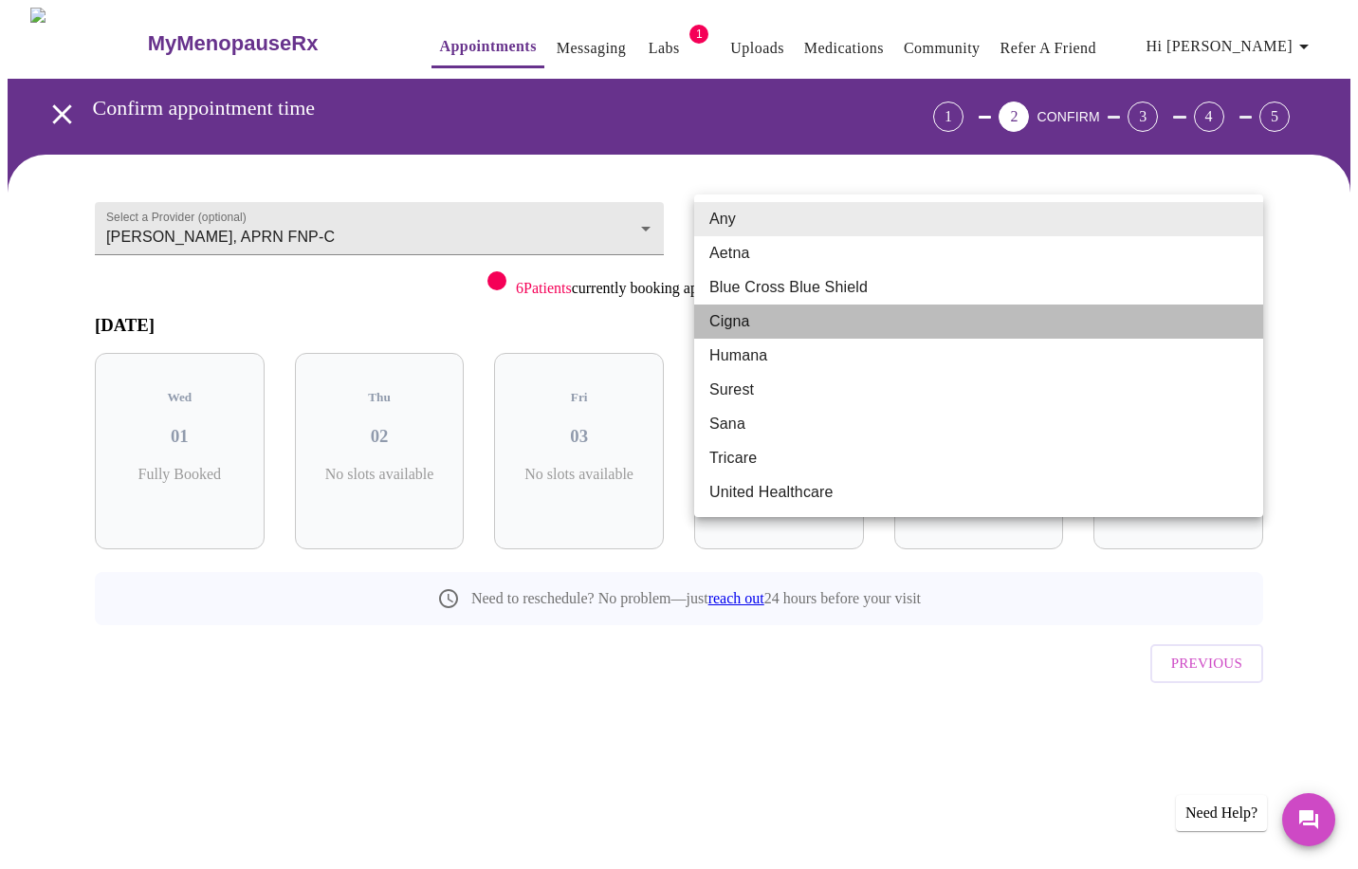
click at [739, 325] on li "Cigna" at bounding box center [978, 321] width 569 height 34
type input "Cigna"
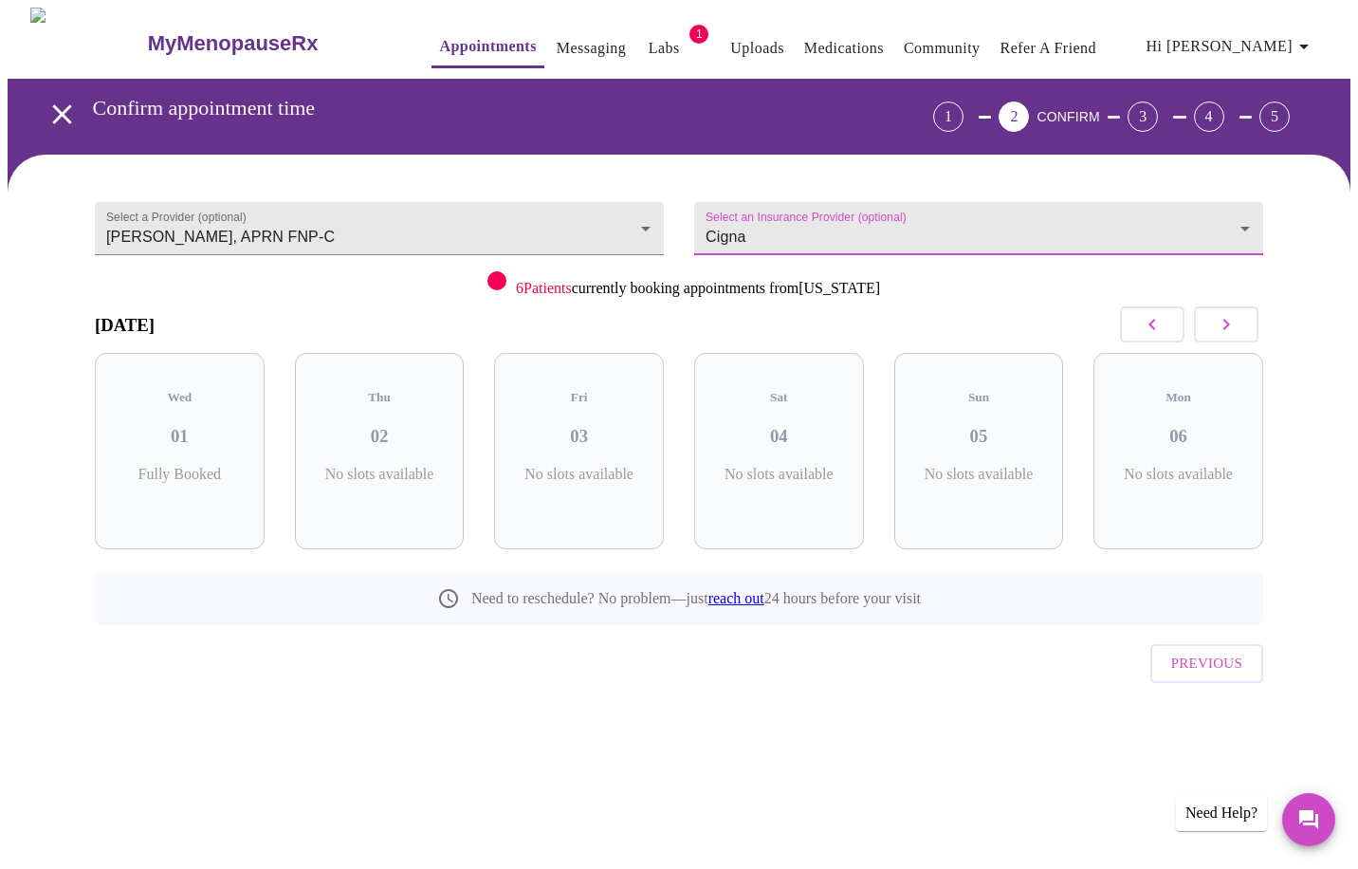
click at [1244, 335] on button "button" at bounding box center [1226, 324] width 65 height 36
click at [1244, 336] on button "button" at bounding box center [1226, 324] width 65 height 36
click at [1248, 335] on button "button" at bounding box center [1226, 324] width 65 height 36
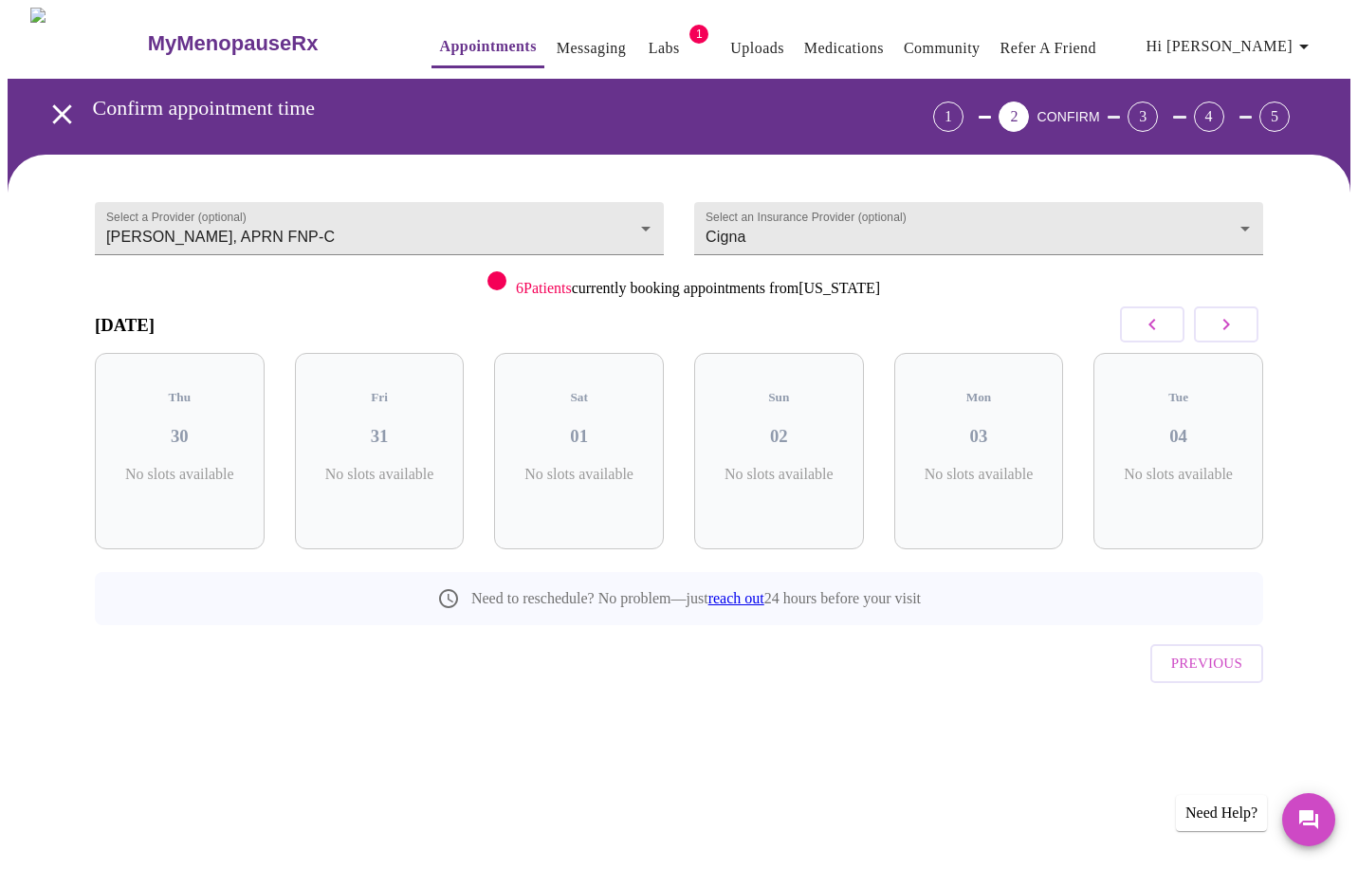
click at [1248, 335] on button "button" at bounding box center [1226, 324] width 65 height 36
click at [1248, 336] on button "button" at bounding box center [1226, 324] width 65 height 36
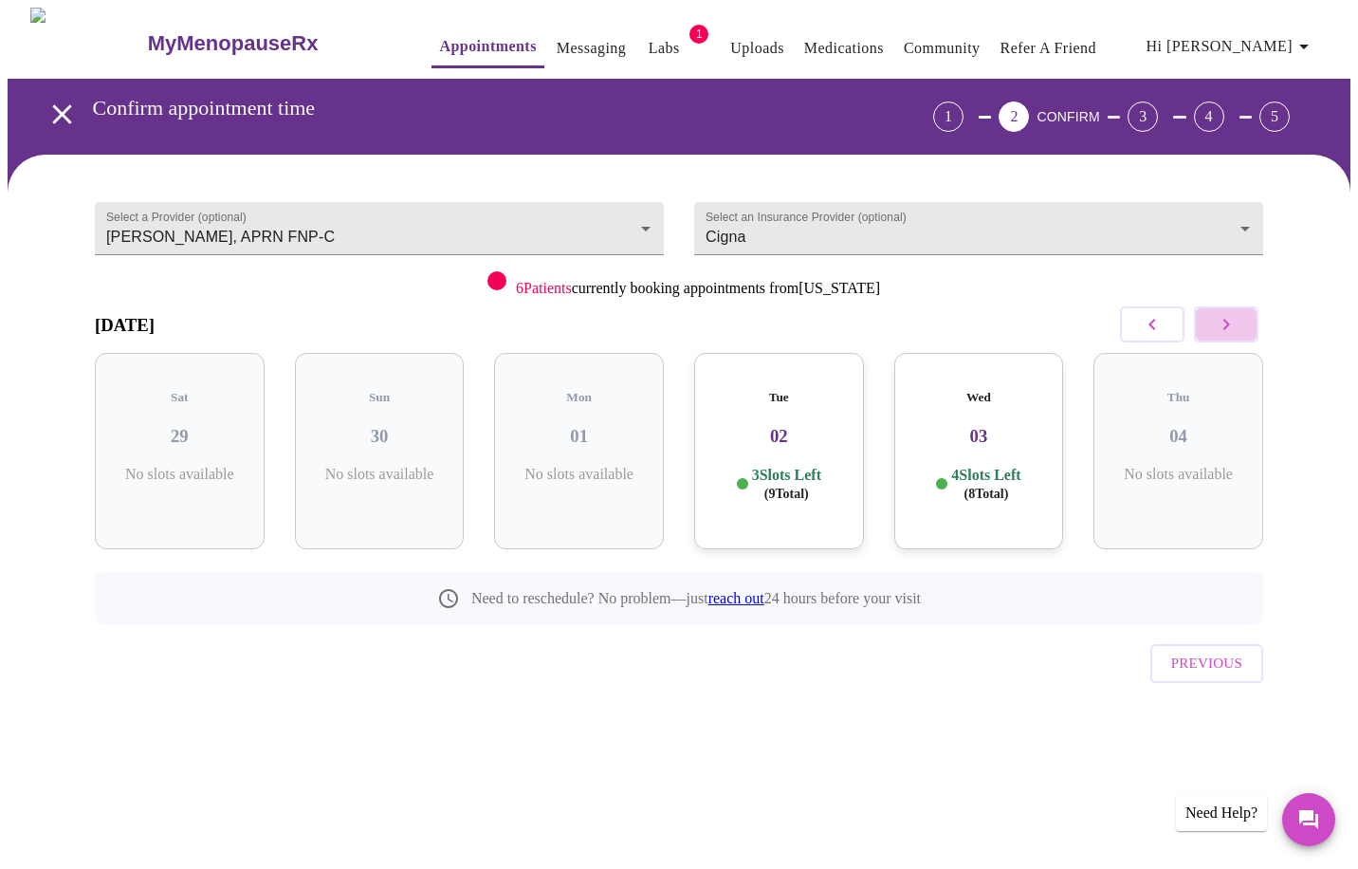
click at [1248, 335] on button "button" at bounding box center [1226, 324] width 65 height 36
click at [1150, 325] on icon "button" at bounding box center [1152, 324] width 7 height 11
click at [1018, 466] on p "4 Slots Left ( 8 Total)" at bounding box center [985, 484] width 69 height 37
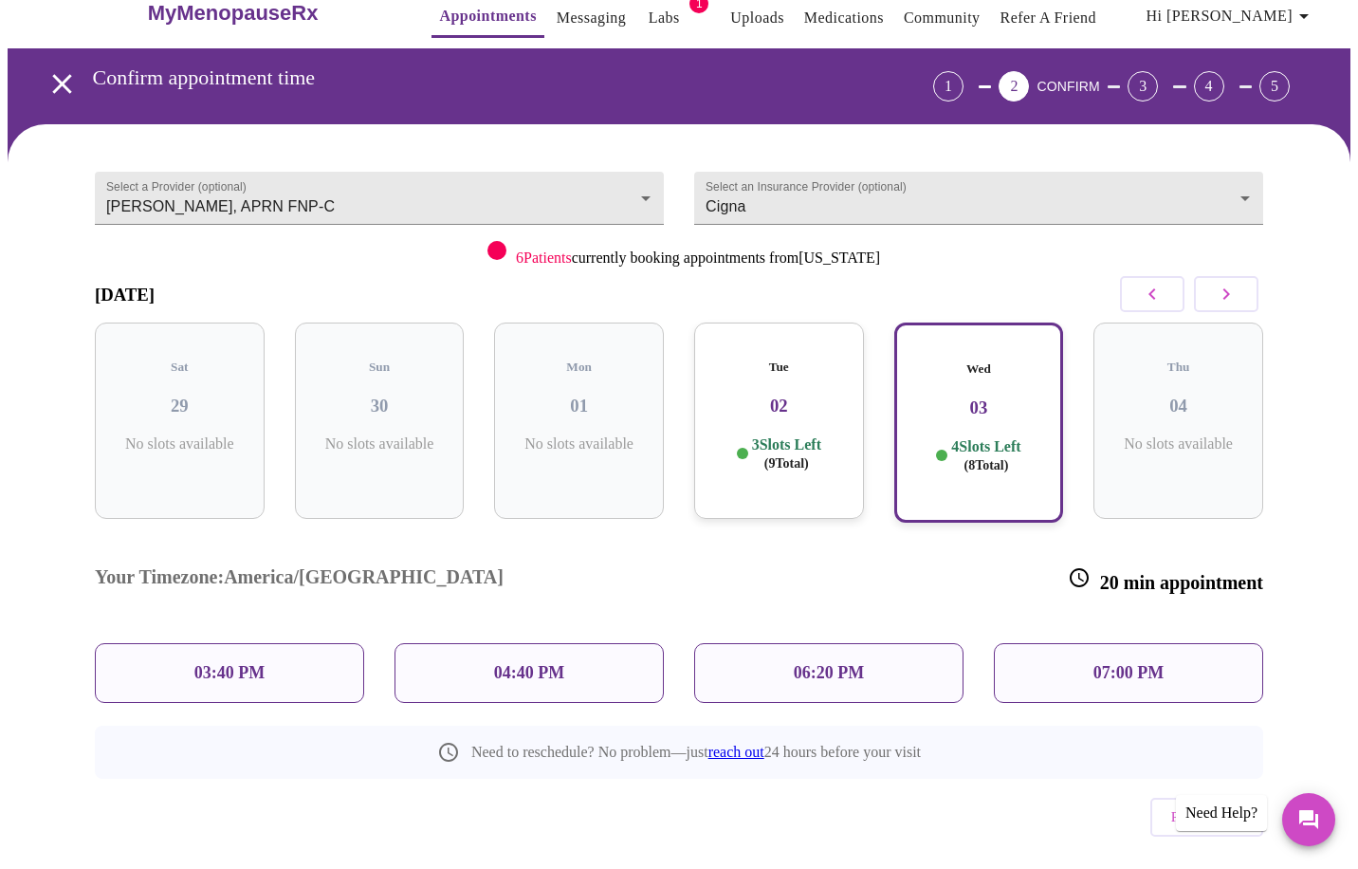
scroll to position [29, 0]
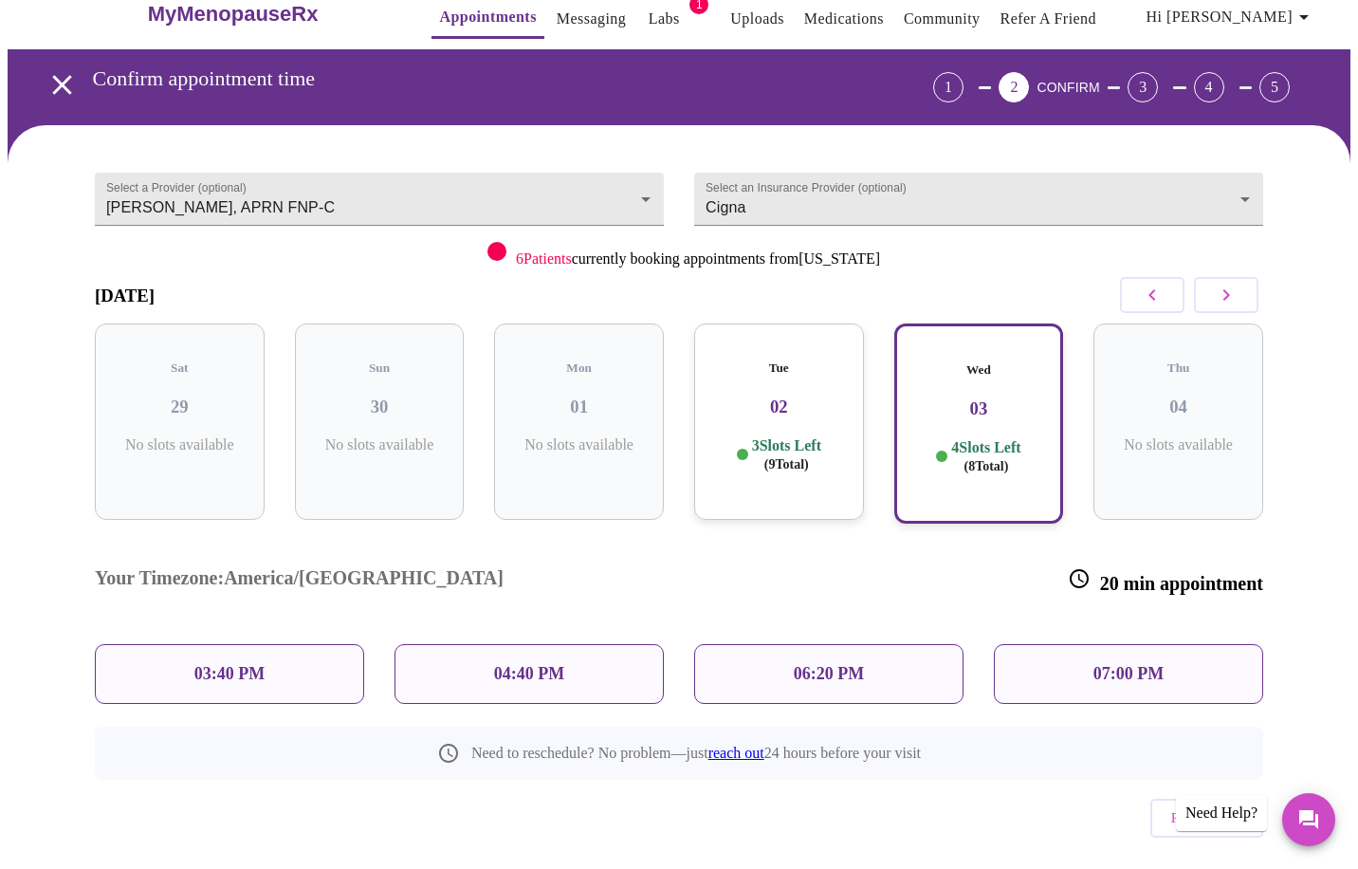
click at [1220, 644] on div "07:00 PM" at bounding box center [1128, 674] width 269 height 60
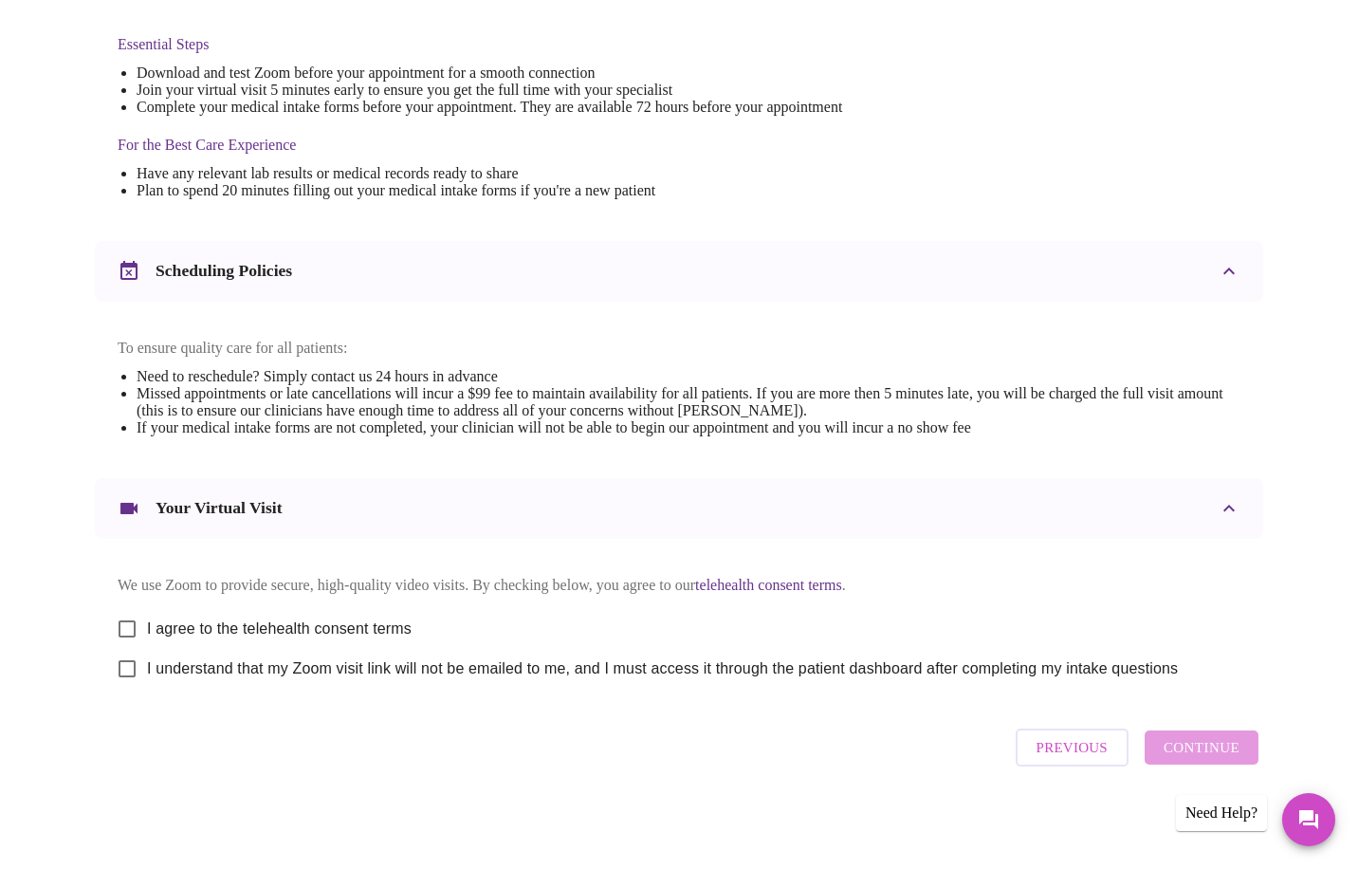
scroll to position [506, 0]
drag, startPoint x: 134, startPoint y: 617, endPoint x: 122, endPoint y: 668, distance: 51.5
click at [134, 617] on input "I agree to the telehealth consent terms" at bounding box center [127, 629] width 40 height 40
checkbox input "true"
click at [124, 675] on input "I understand that my Zoom visit link will not be emailed to me, and I must acce…" at bounding box center [127, 669] width 40 height 40
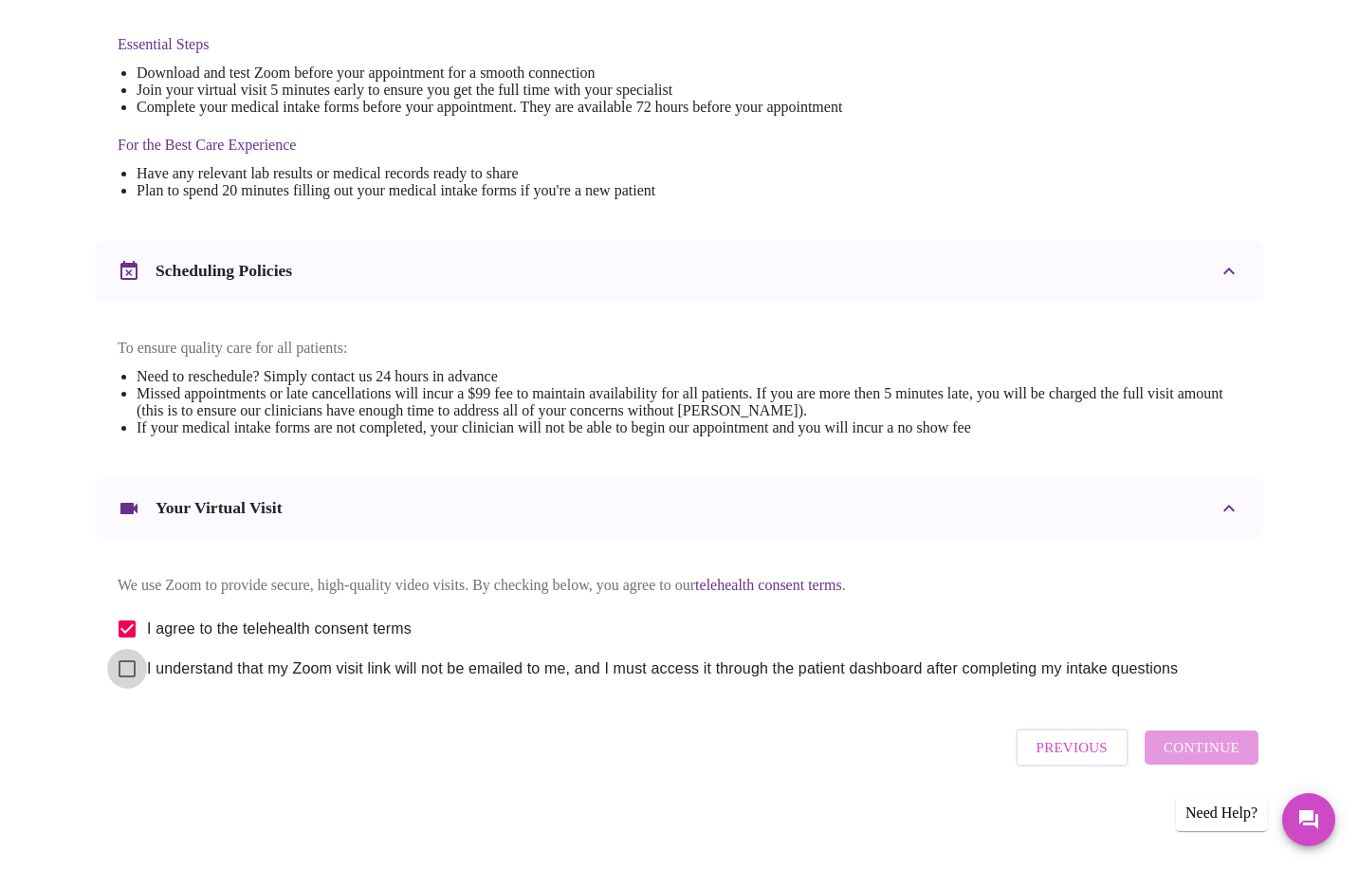
checkbox input "true"
drag, startPoint x: 1181, startPoint y: 758, endPoint x: 1188, endPoint y: 738, distance: 21.0
click at [1181, 758] on span "Continue" at bounding box center [1202, 747] width 76 height 25
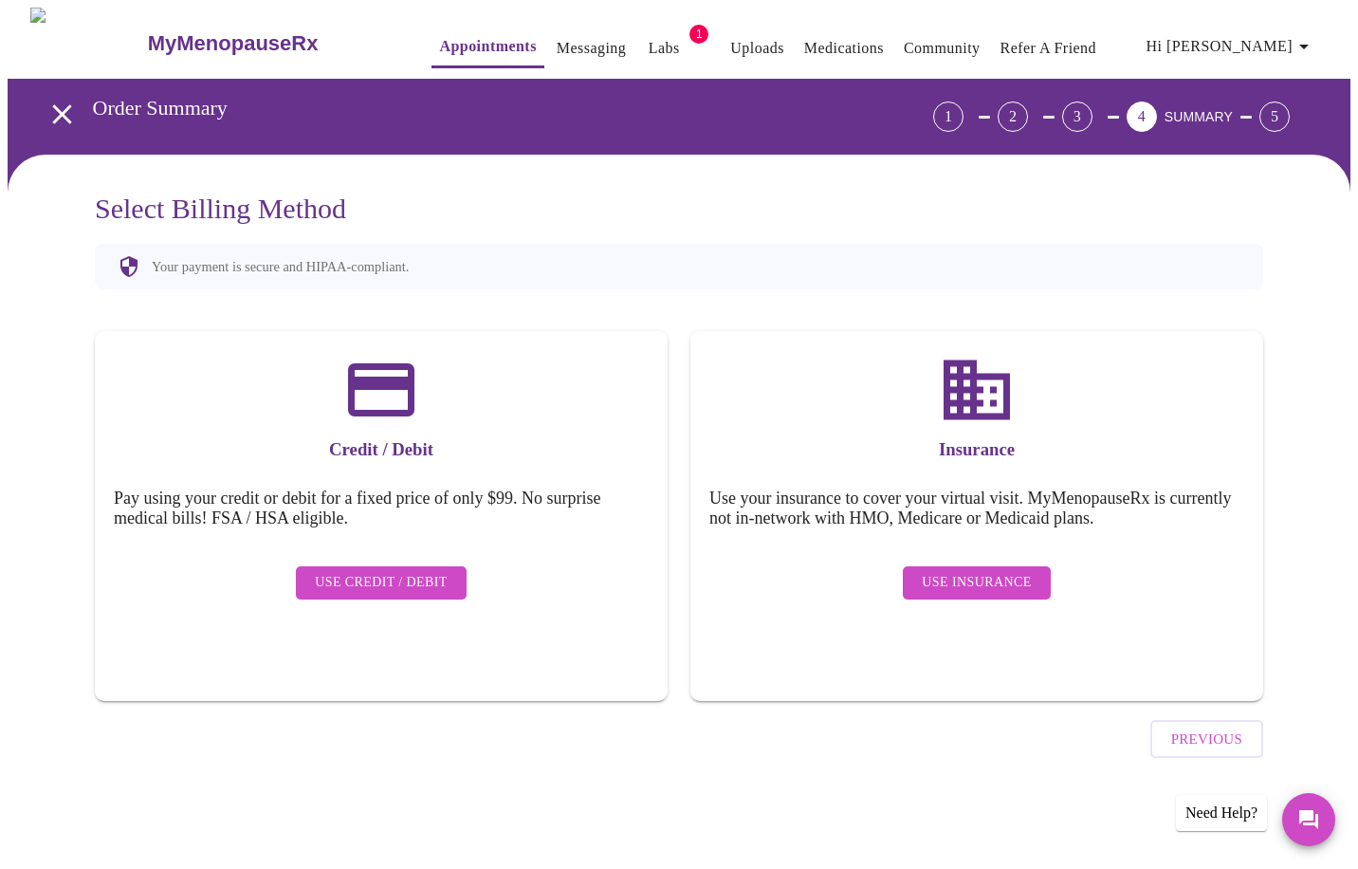
scroll to position [0, 0]
click at [996, 571] on span "Use Insurance" at bounding box center [976, 583] width 109 height 24
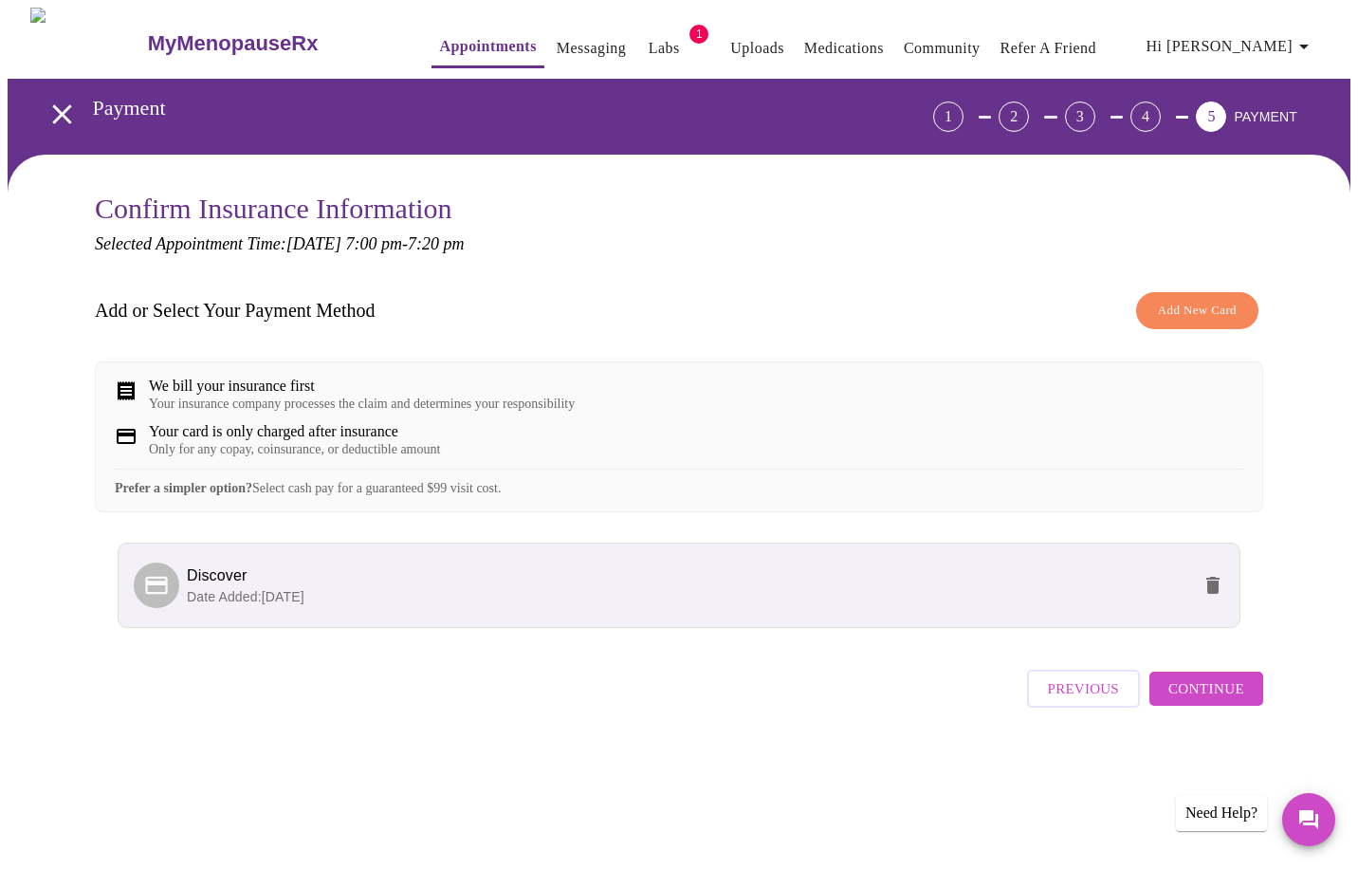
click at [1218, 706] on button "Continue" at bounding box center [1207, 689] width 114 height 34
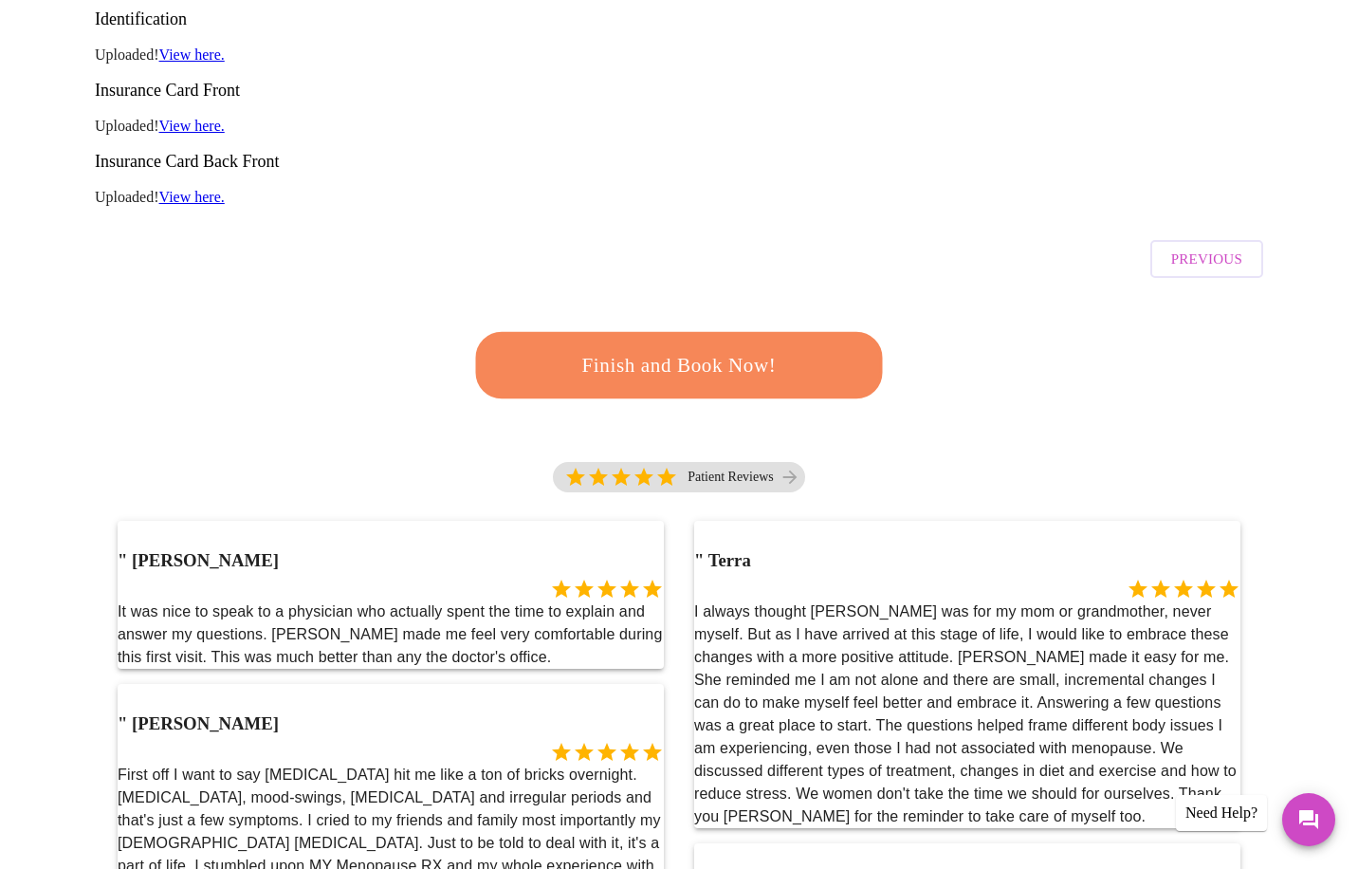
scroll to position [364, 0]
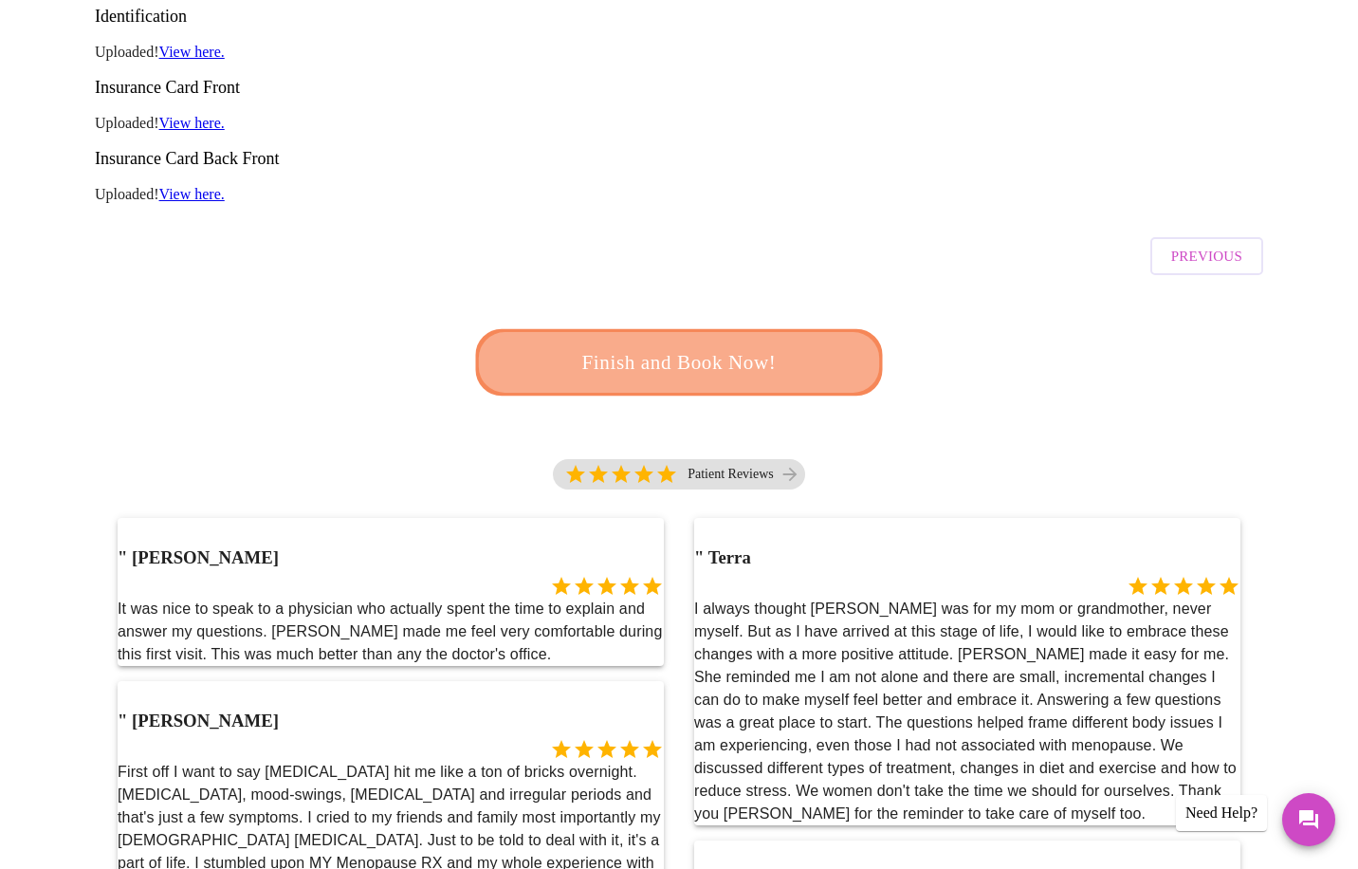
drag, startPoint x: 691, startPoint y: 290, endPoint x: 813, endPoint y: 286, distance: 121.5
click at [691, 345] on span "Finish and Book Now!" at bounding box center [679, 362] width 351 height 35
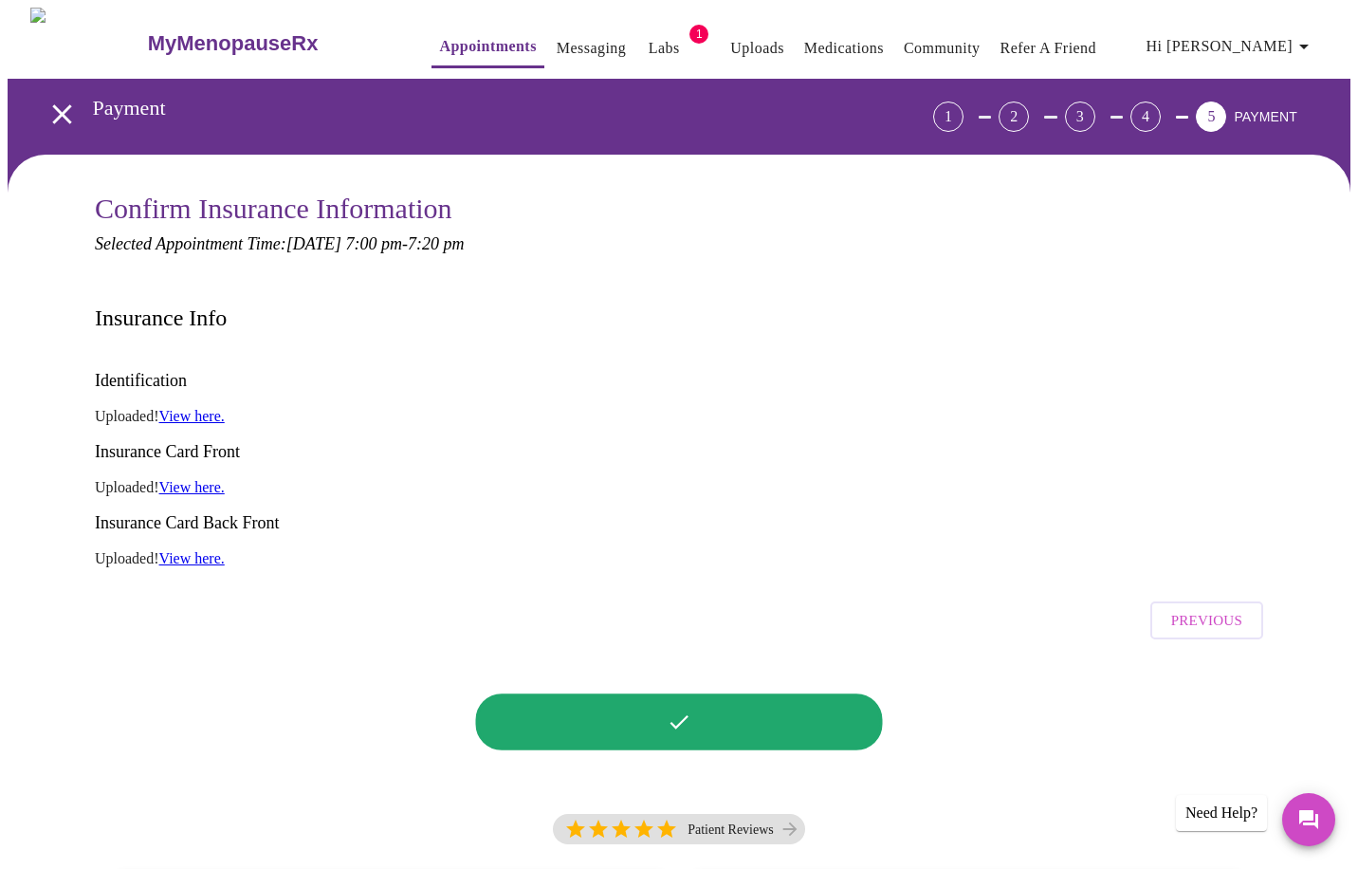
scroll to position [0, 0]
